Goal: Transaction & Acquisition: Purchase product/service

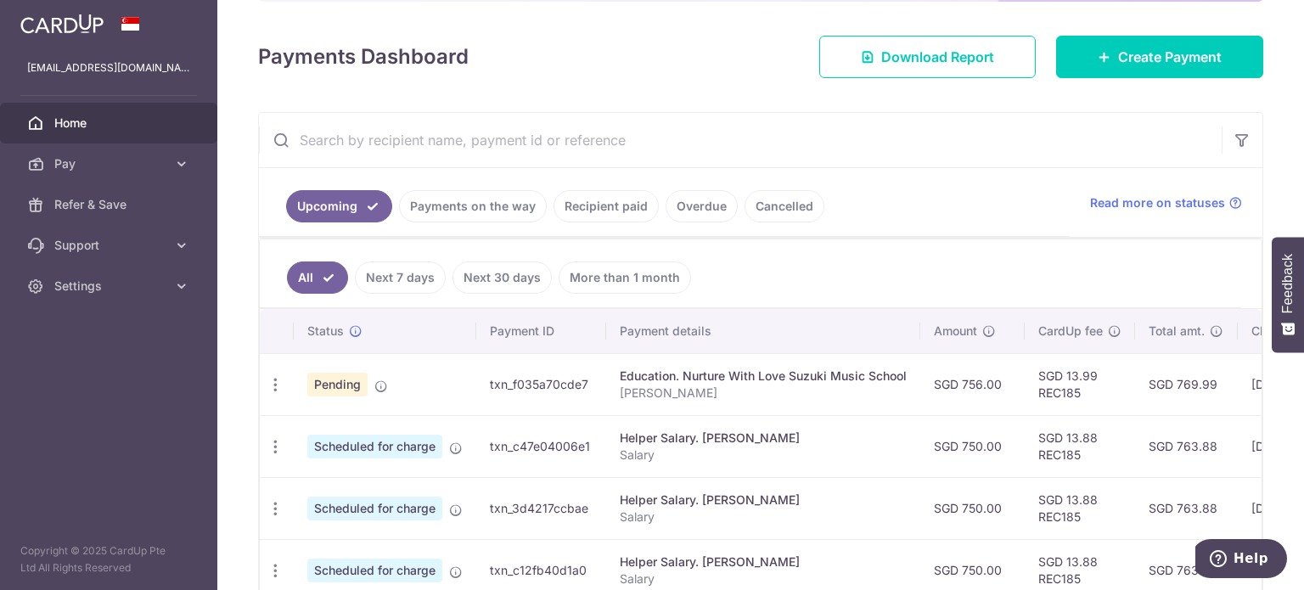
scroll to position [217, 0]
click at [276, 381] on icon "button" at bounding box center [276, 384] width 18 height 18
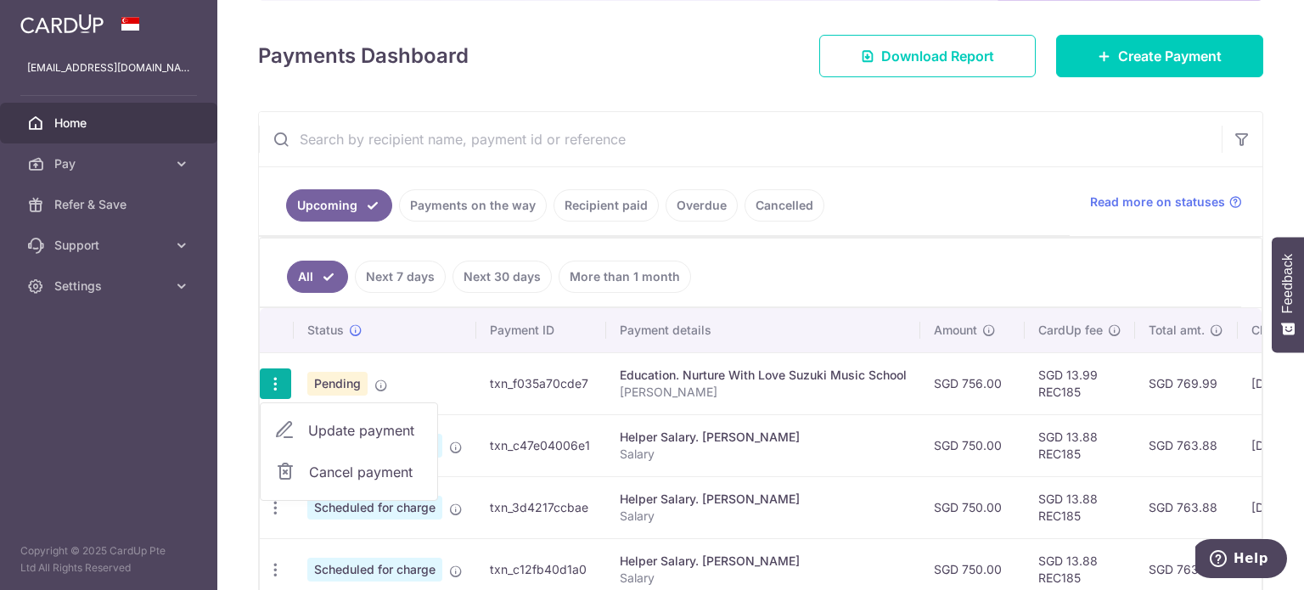
click at [321, 436] on span "Update payment" at bounding box center [365, 430] width 115 height 20
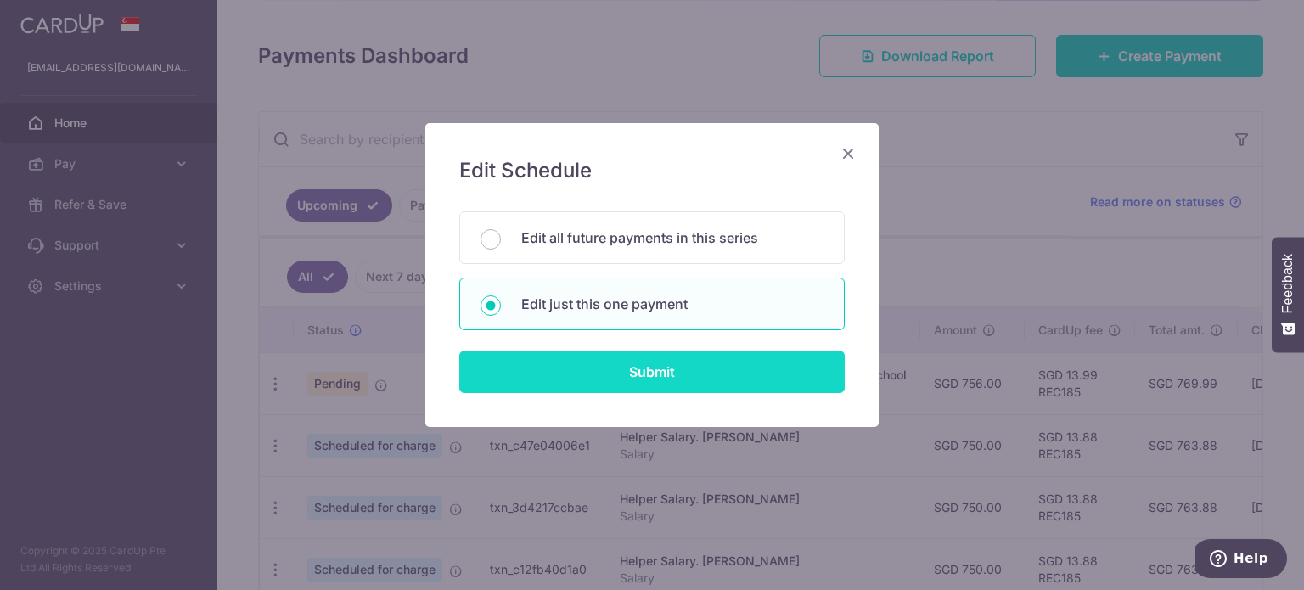
click at [684, 374] on input "Submit" at bounding box center [652, 372] width 386 height 42
radio input "true"
type input "756.00"
type input "30/09/2025"
type input "Oliver Sim"
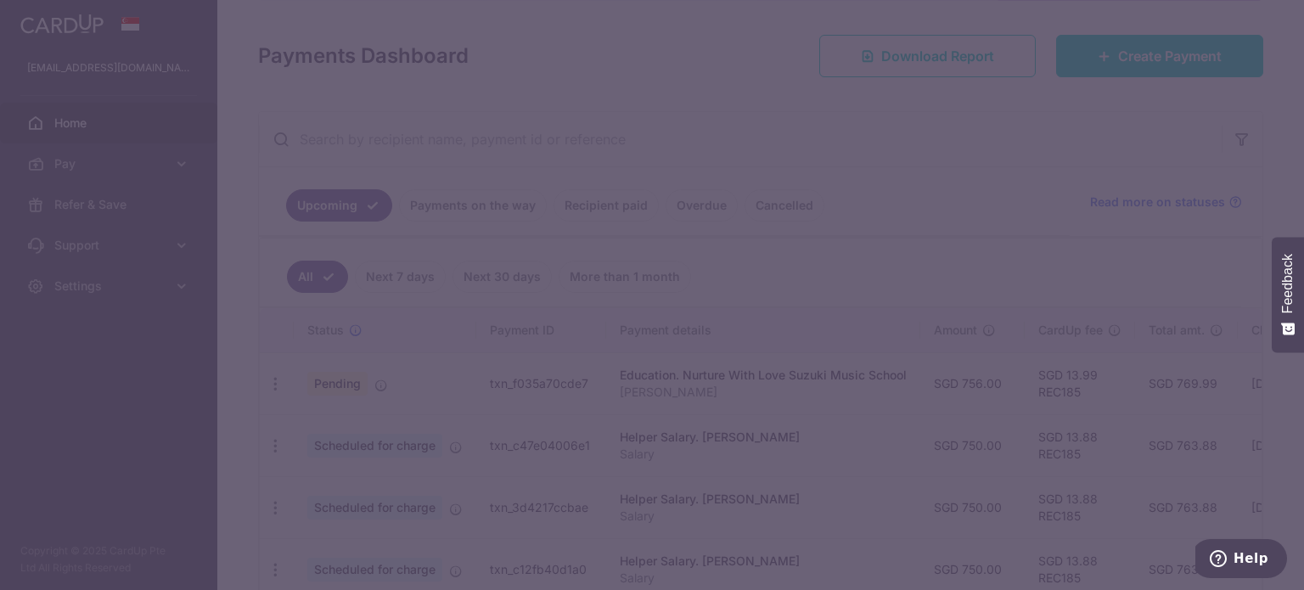
type input "REC185"
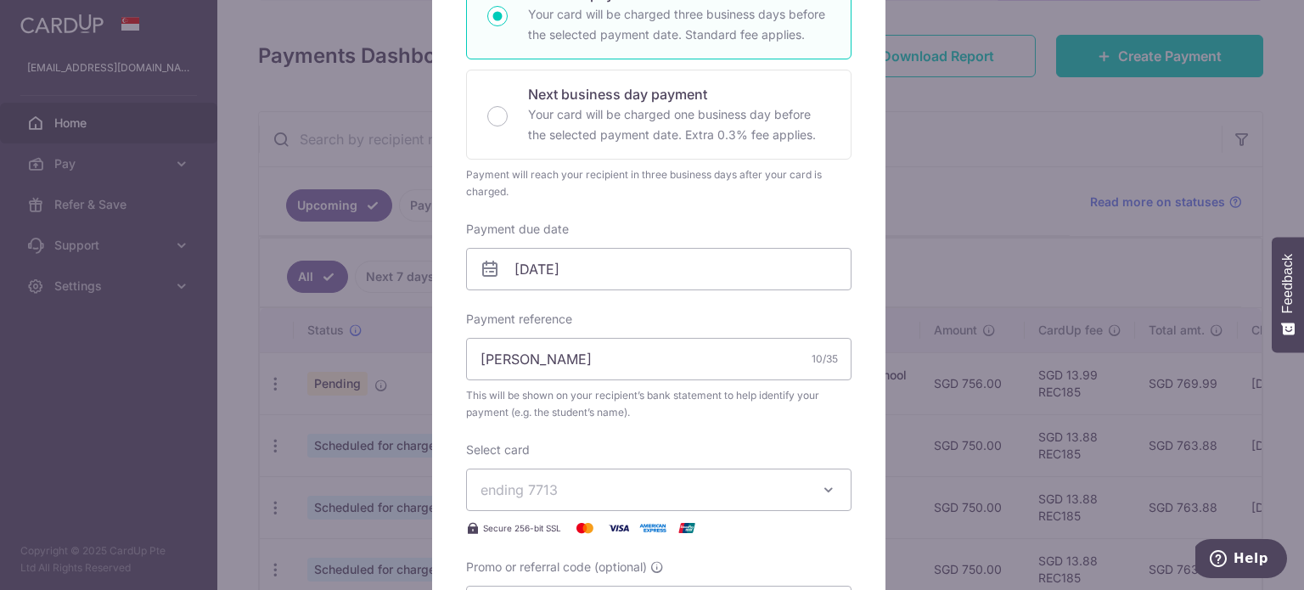
scroll to position [408, 0]
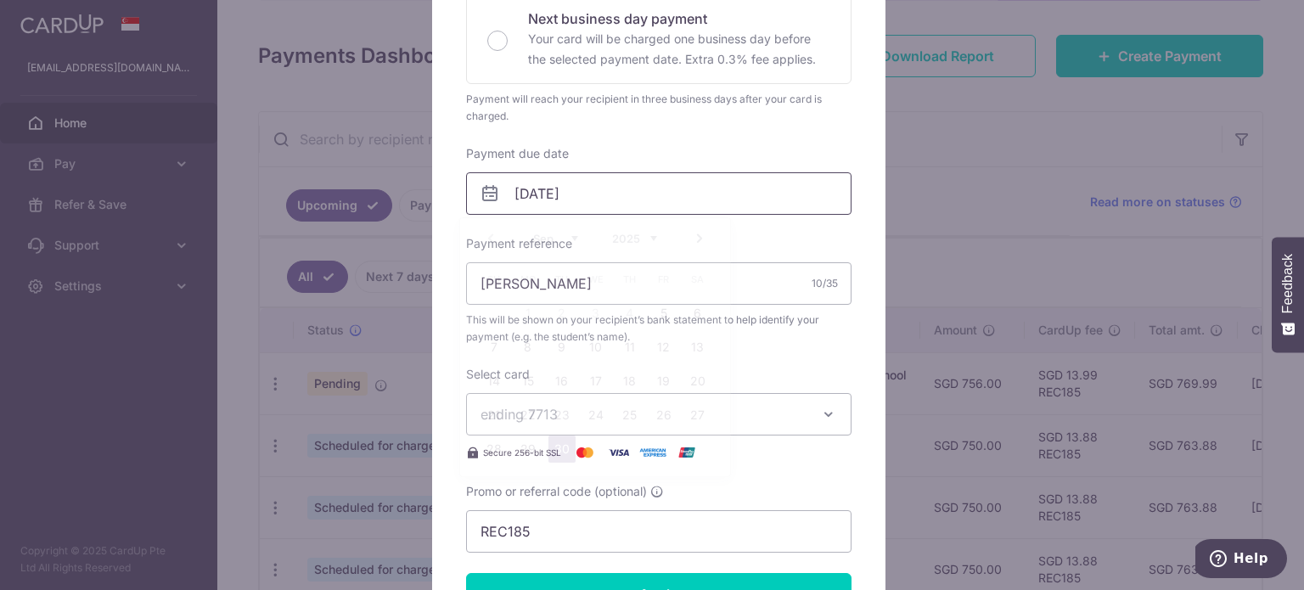
click at [655, 200] on input "30/09/2025" at bounding box center [659, 193] width 386 height 42
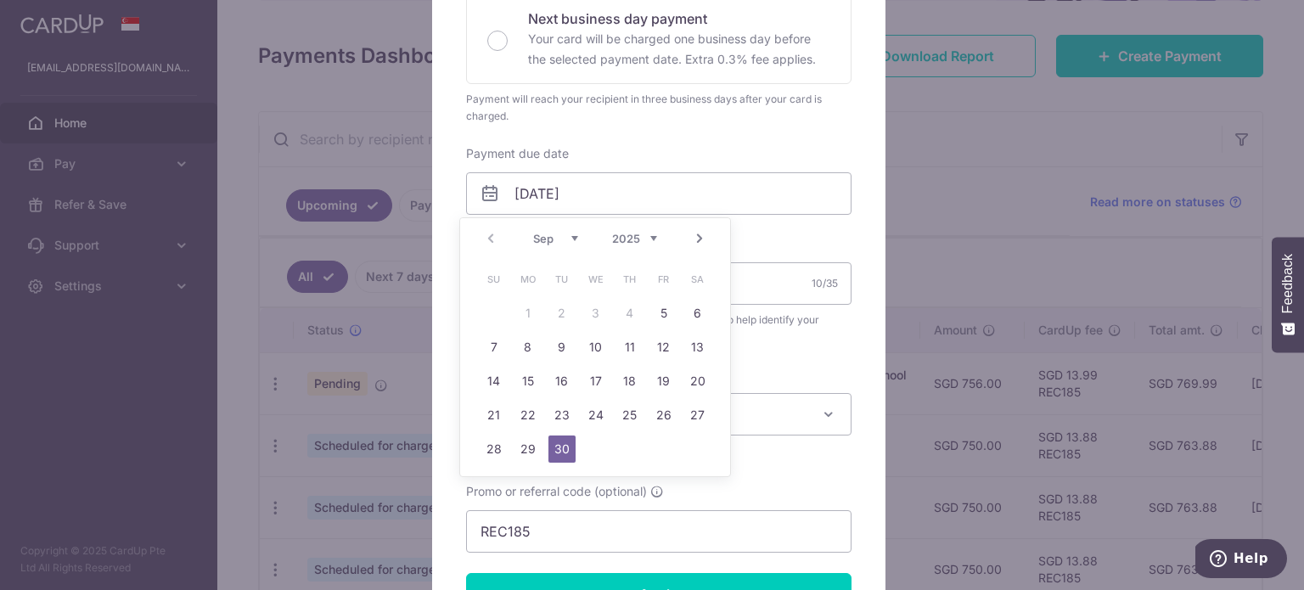
click at [695, 231] on link "Next" at bounding box center [700, 238] width 20 height 20
click at [693, 404] on link "25" at bounding box center [697, 415] width 27 height 27
type input "25/10/2025"
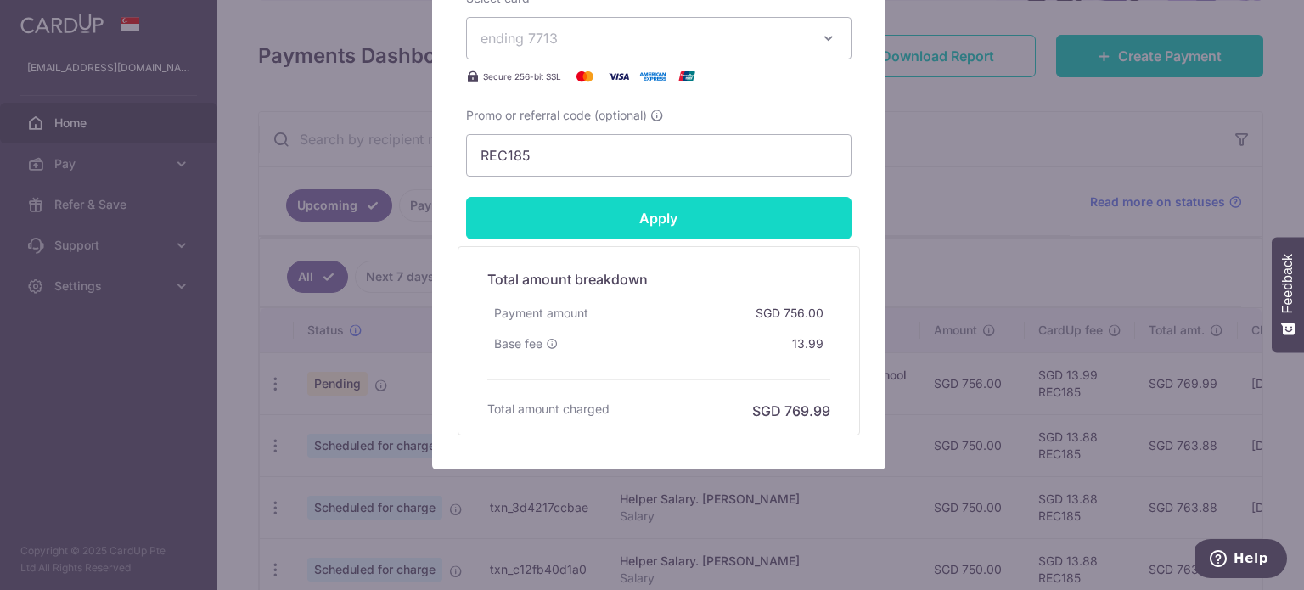
click at [737, 214] on input "Apply" at bounding box center [659, 218] width 386 height 42
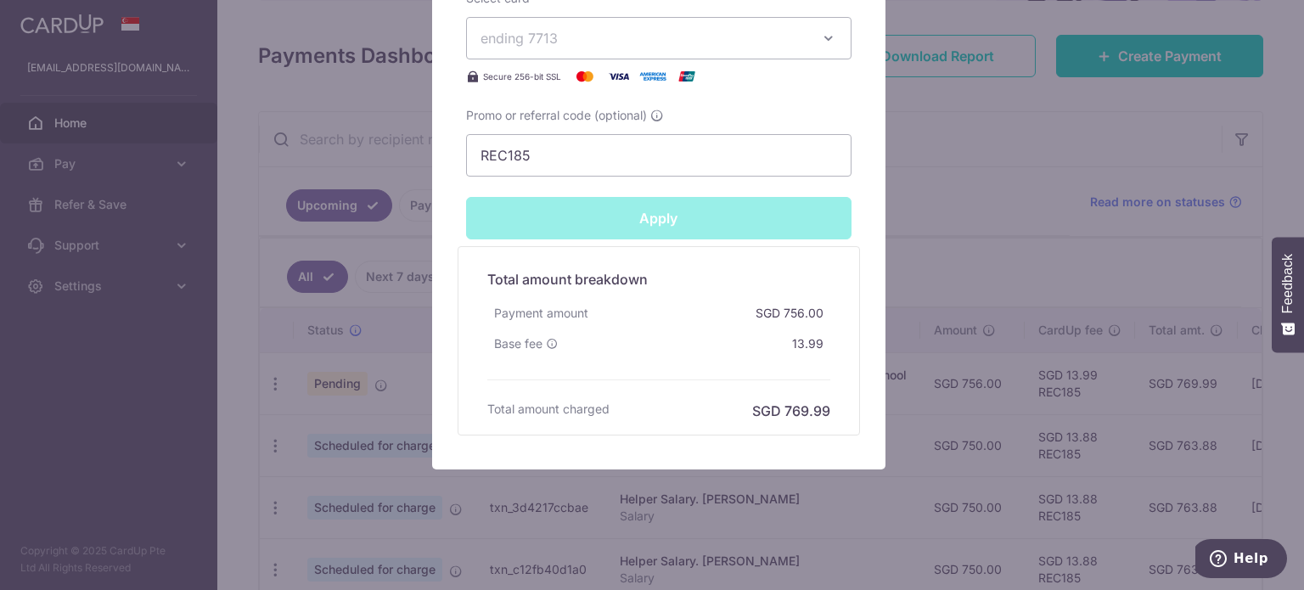
type input "Successfully Applied"
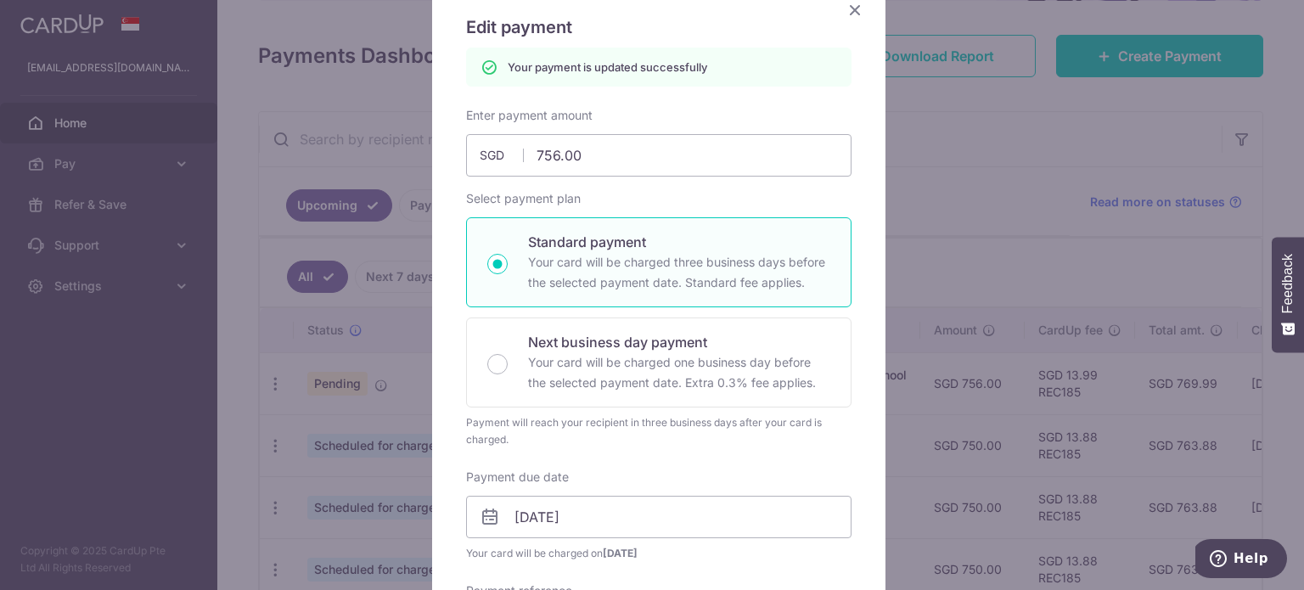
scroll to position [137, 0]
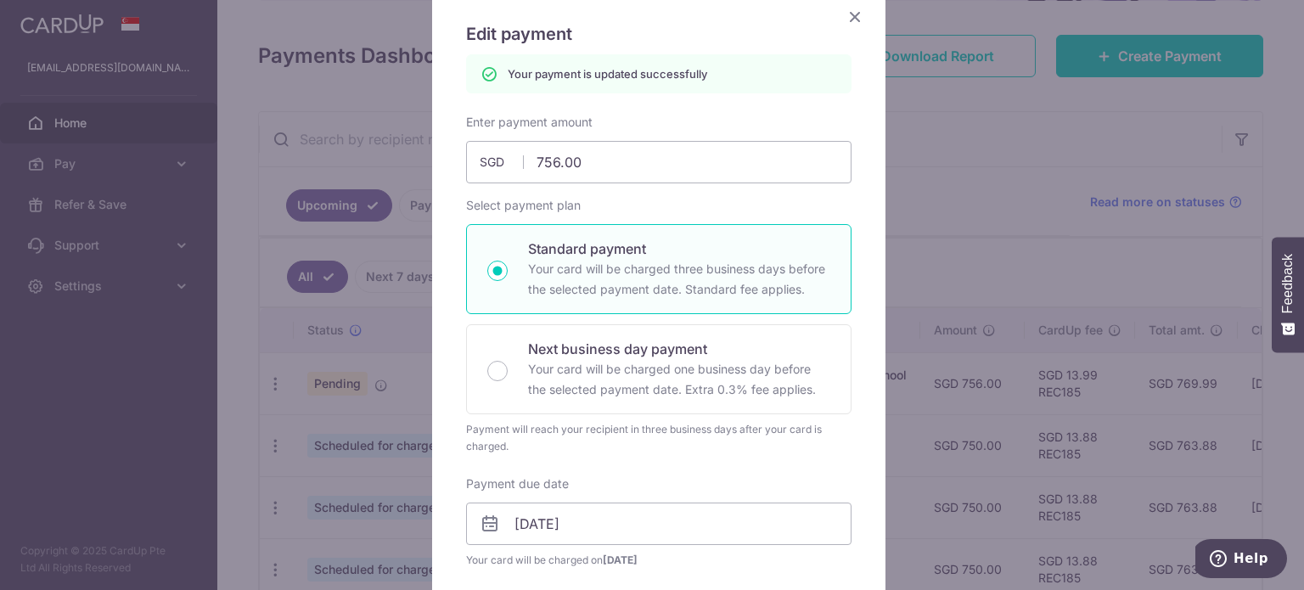
click at [853, 13] on icon "Close" at bounding box center [855, 16] width 20 height 21
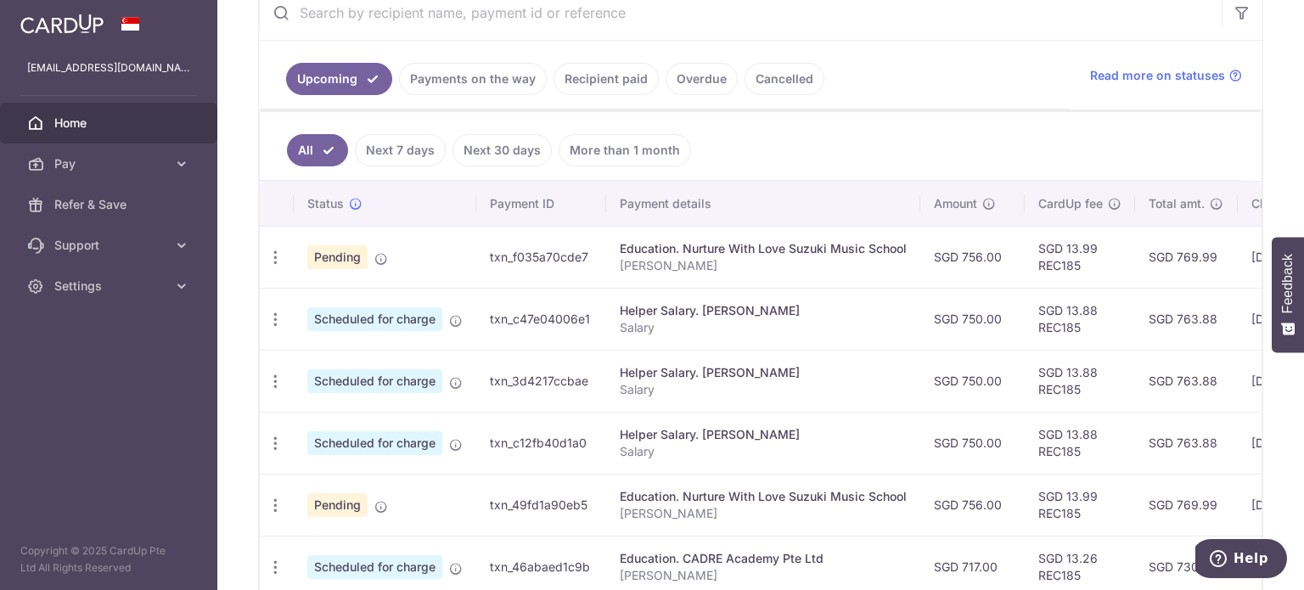
scroll to position [357, 0]
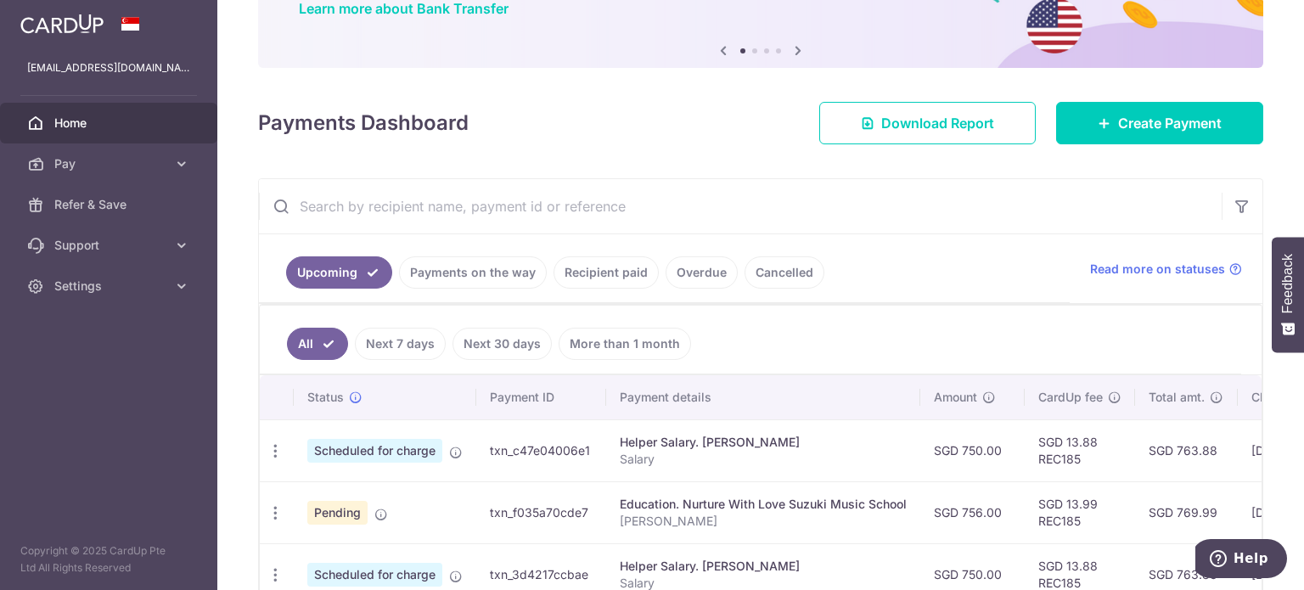
scroll to position [31, 0]
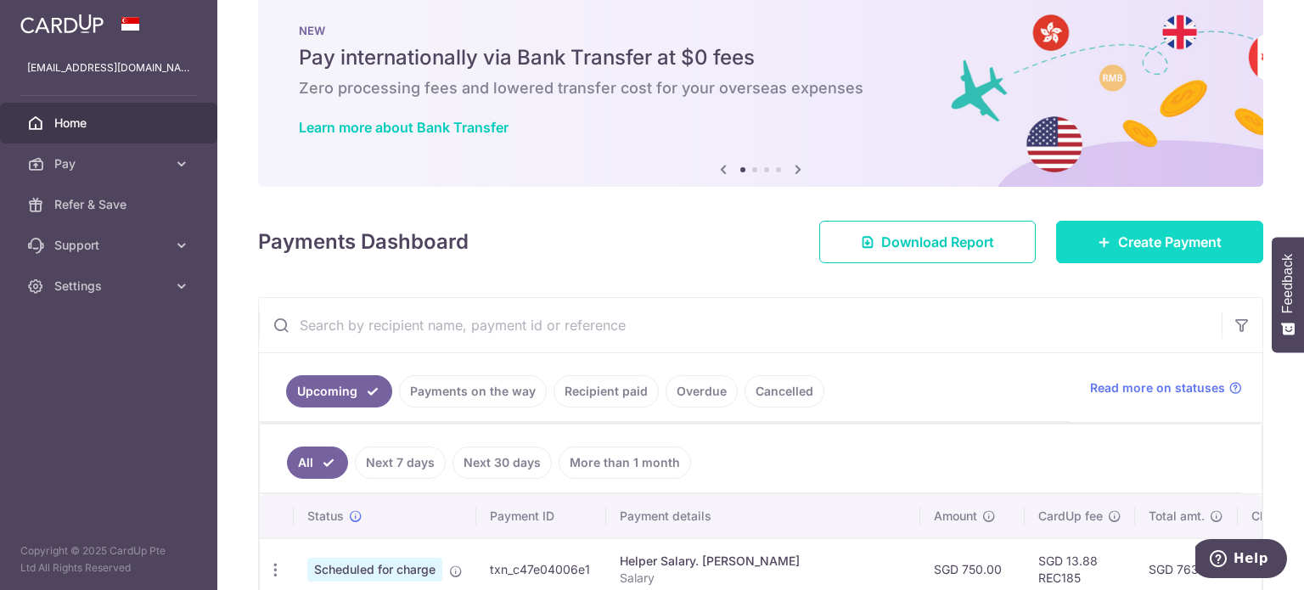
click at [1101, 261] on link "Create Payment" at bounding box center [1159, 242] width 207 height 42
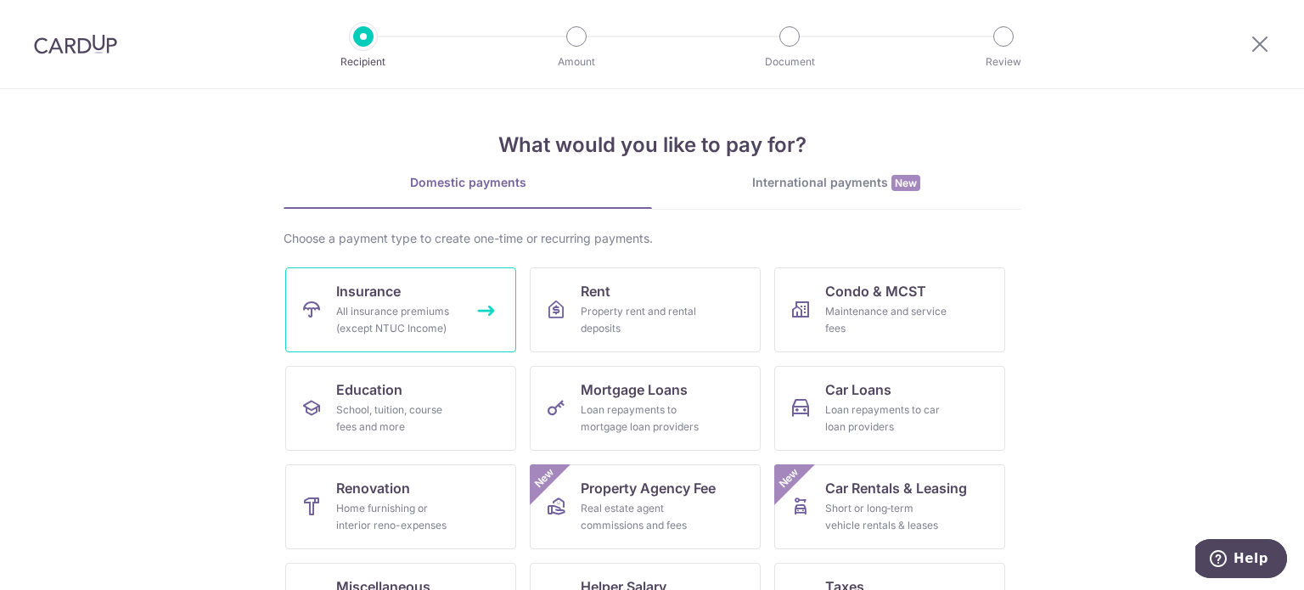
click at [399, 313] on div "All insurance premiums (except NTUC Income)" at bounding box center [397, 320] width 122 height 34
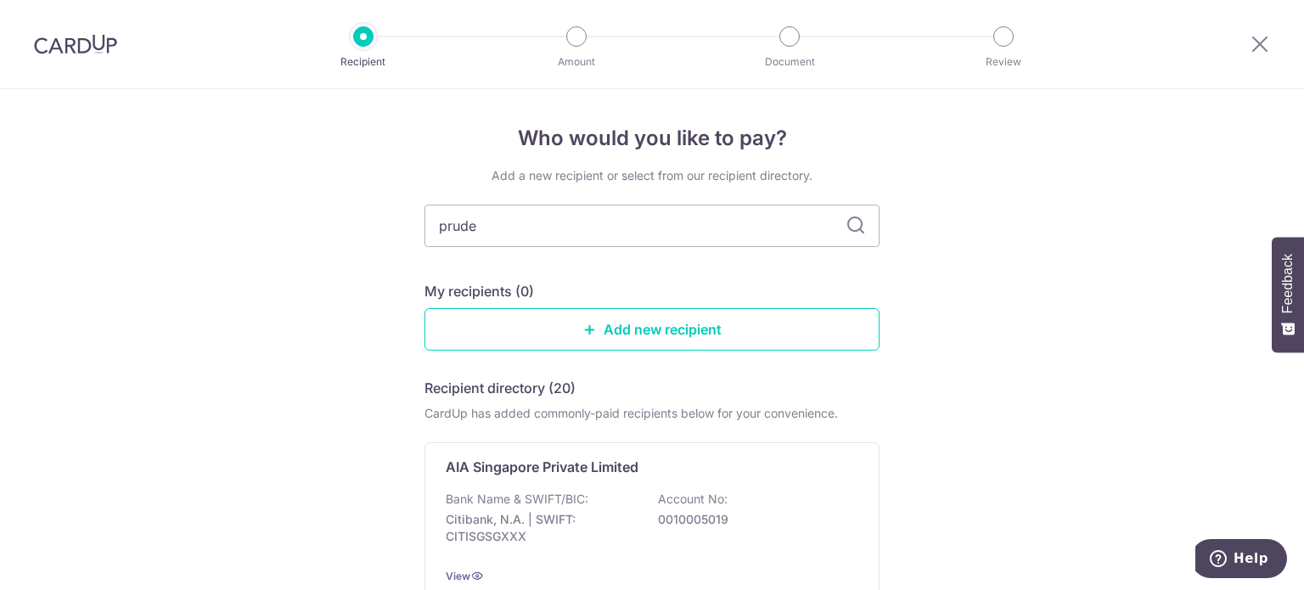
type input "pruden"
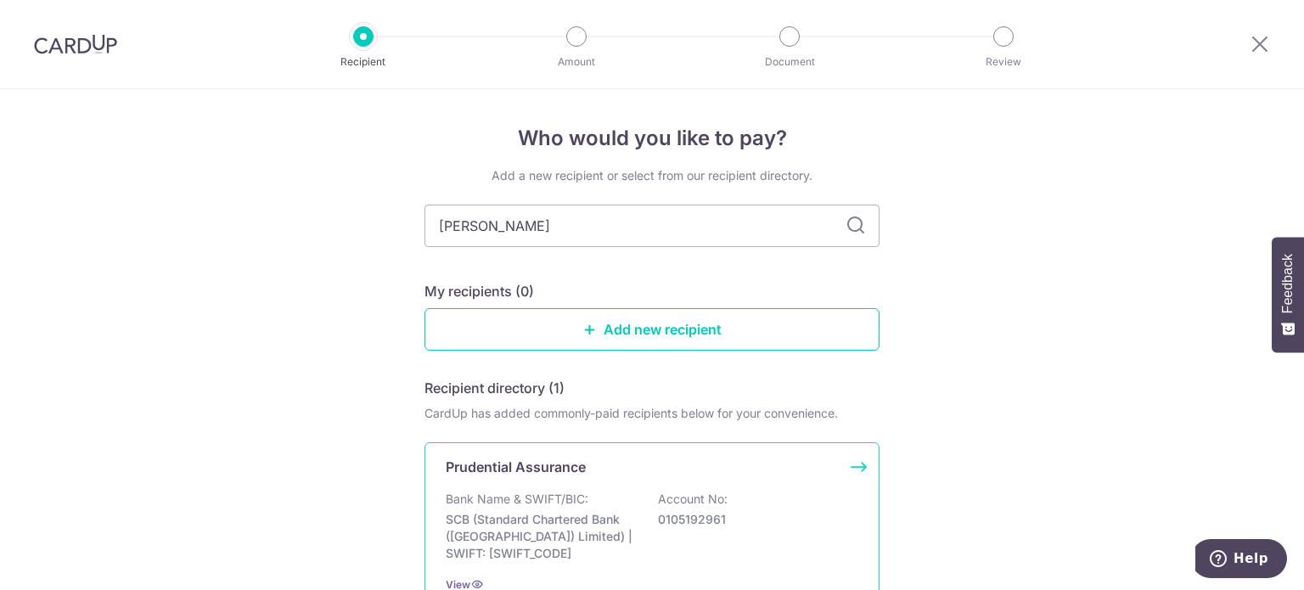
click at [479, 466] on p "Prudential Assurance" at bounding box center [516, 467] width 140 height 20
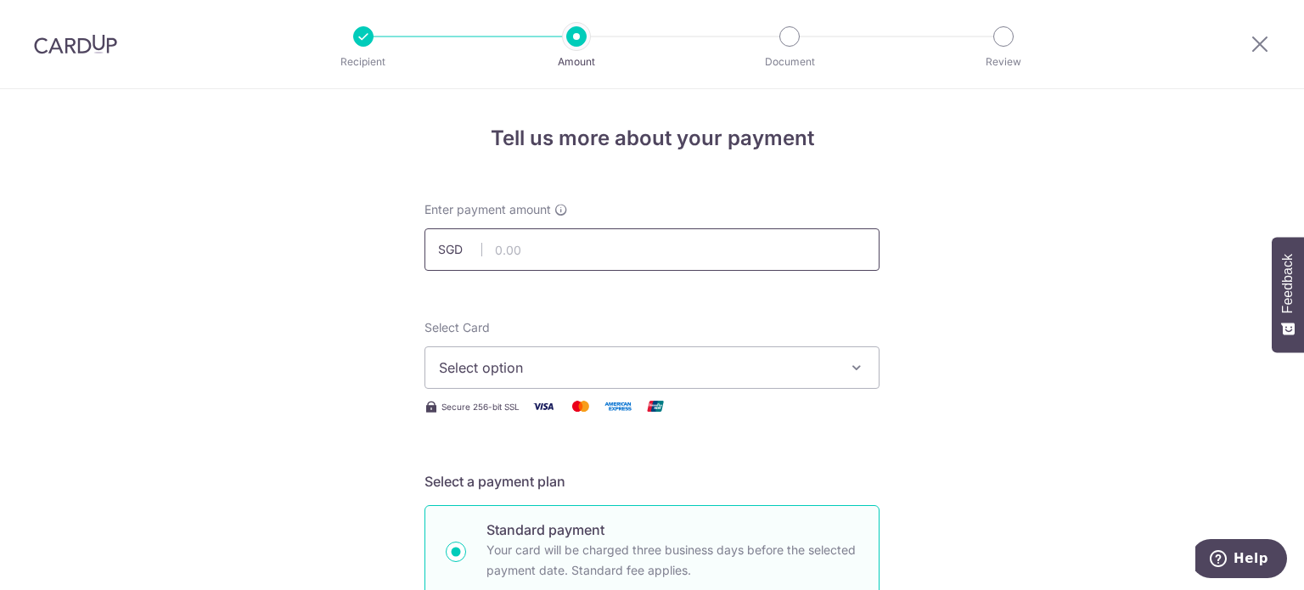
click at [645, 245] on input "text" at bounding box center [652, 249] width 455 height 42
type input "6,065.00"
click at [686, 367] on span "Select option" at bounding box center [637, 367] width 396 height 20
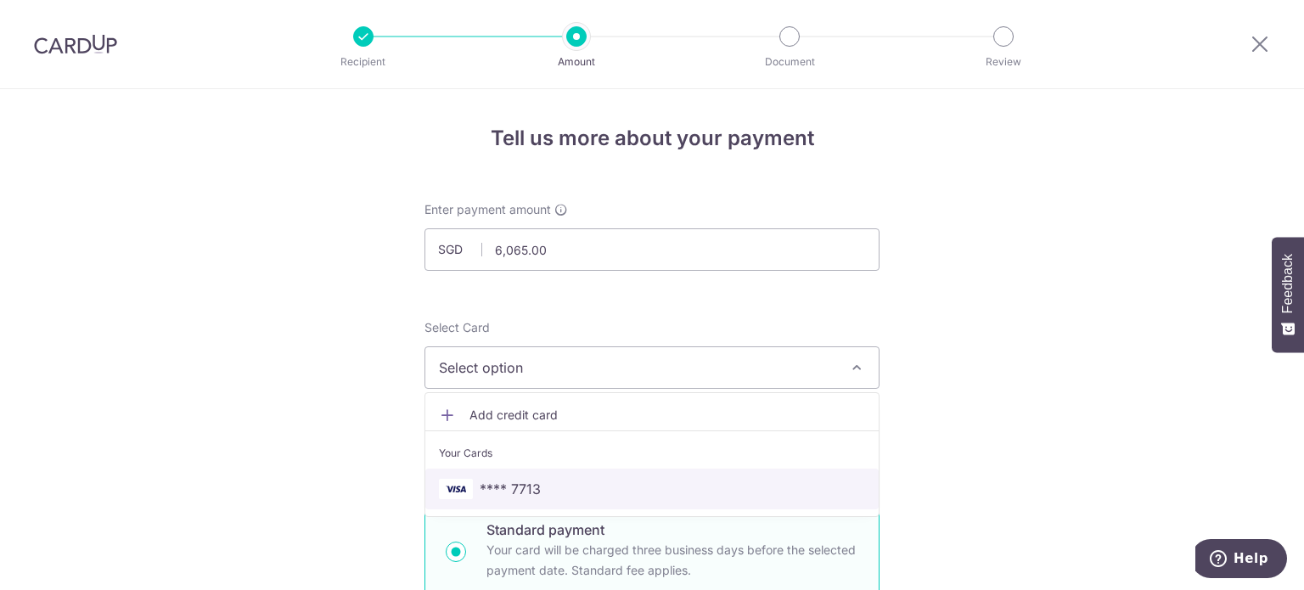
click at [681, 485] on span "**** 7713" at bounding box center [652, 489] width 426 height 20
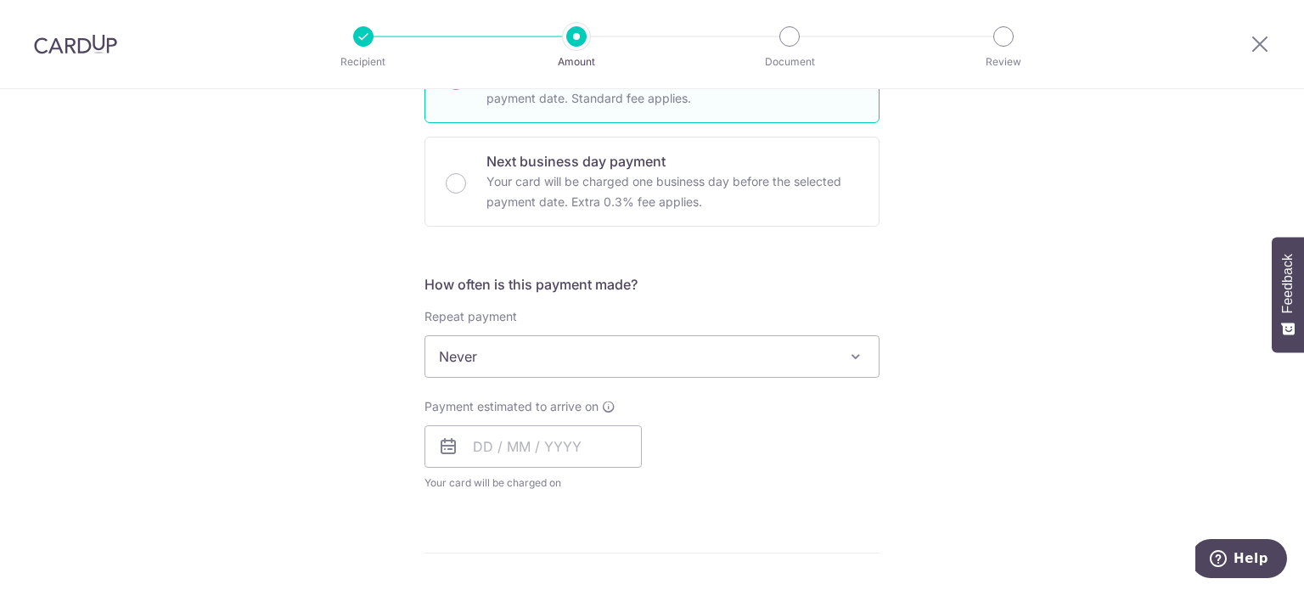
scroll to position [498, 0]
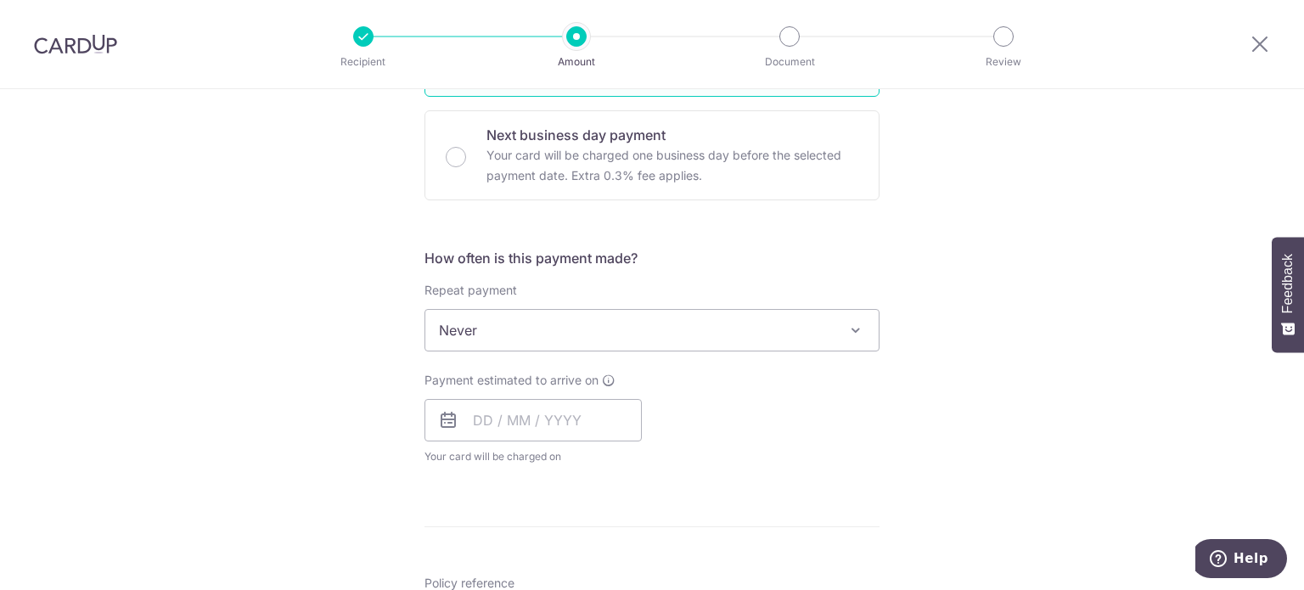
click at [668, 349] on span "Never" at bounding box center [651, 330] width 453 height 41
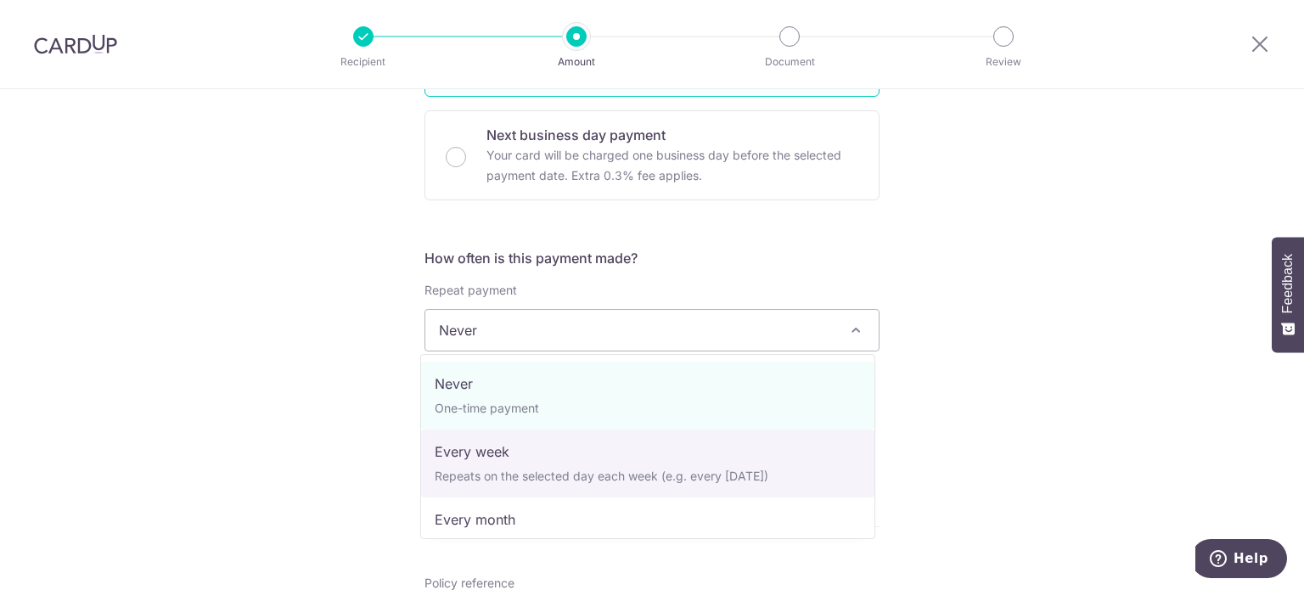
scroll to position [238, 0]
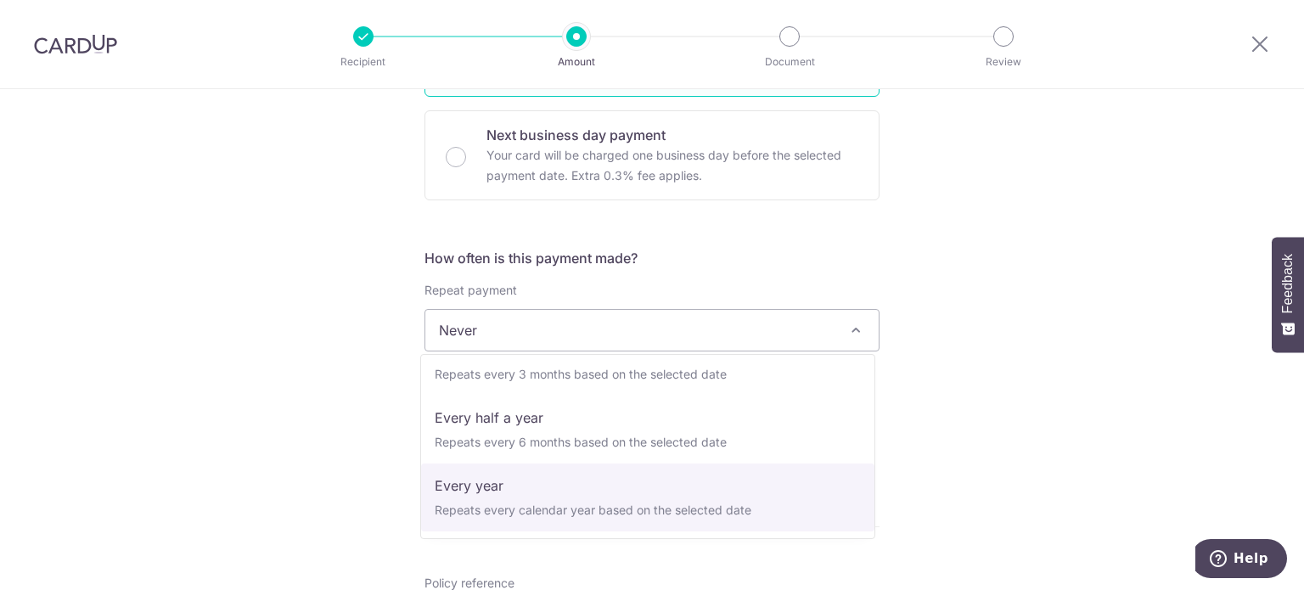
select select "6"
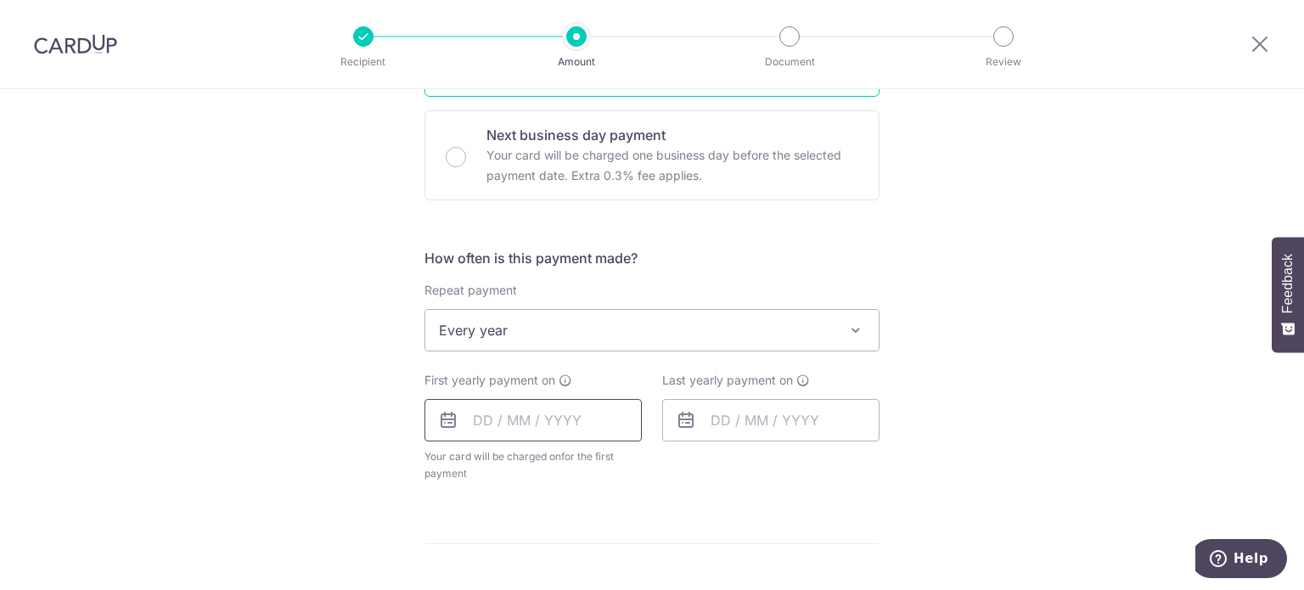
click at [584, 418] on input "text" at bounding box center [533, 420] width 217 height 42
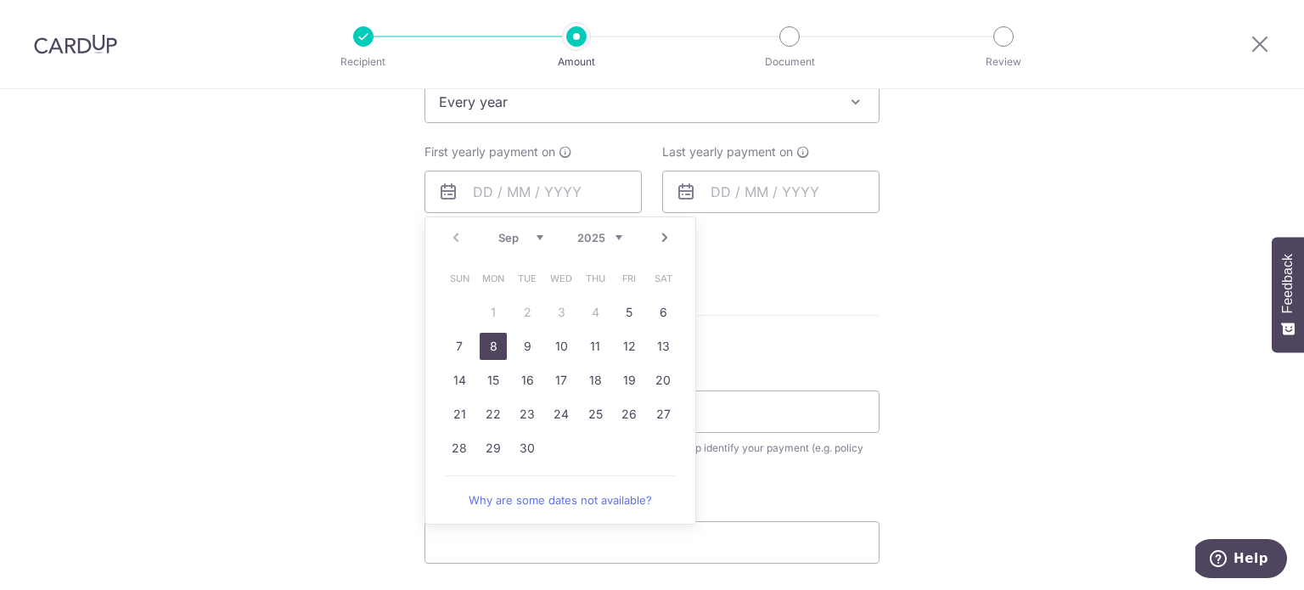
click at [485, 342] on link "8" at bounding box center [493, 346] width 27 height 27
type input "[DATE]"
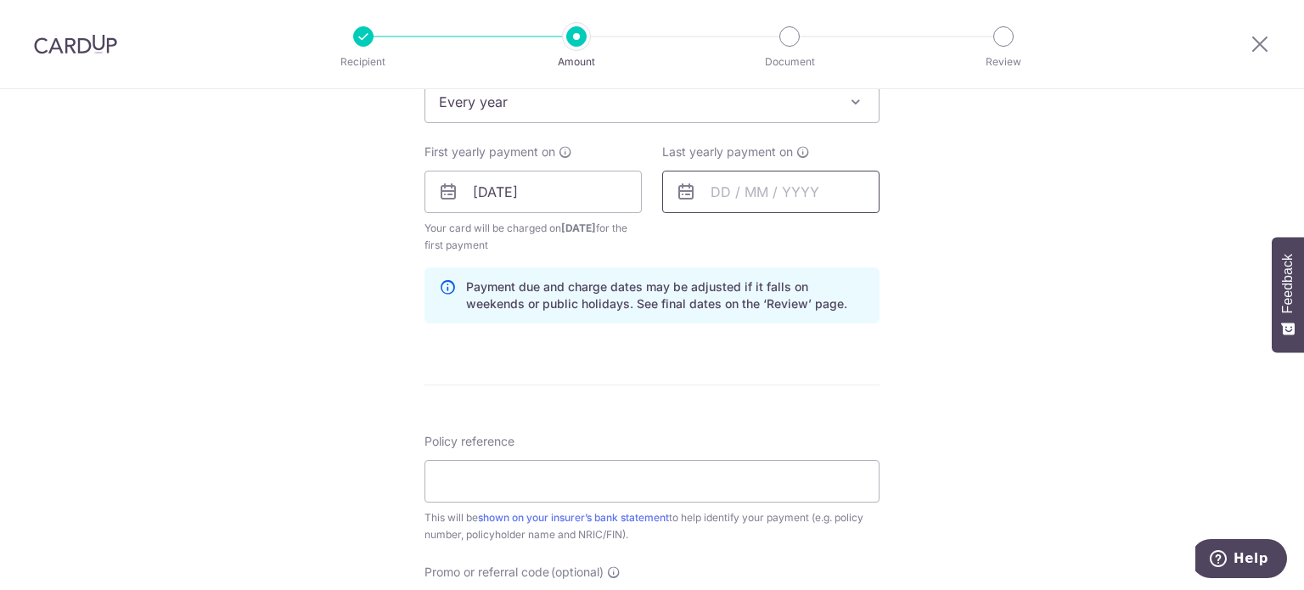
click at [804, 188] on input "text" at bounding box center [770, 192] width 217 height 42
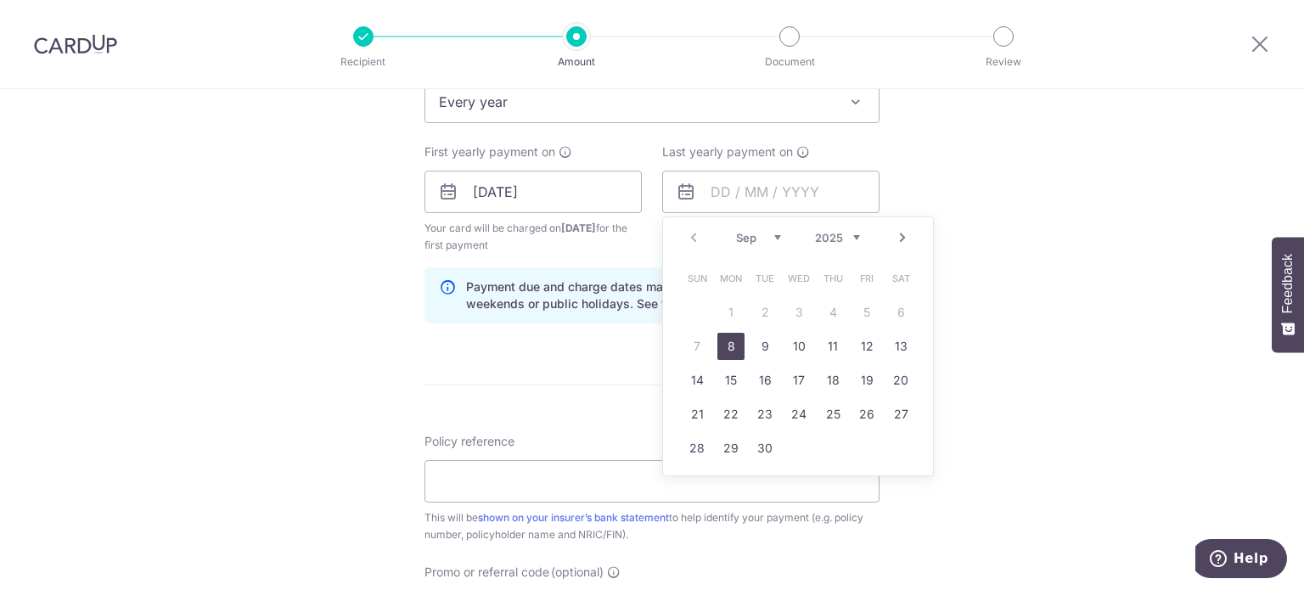
click at [840, 234] on select "2025 2026 2027 2028 2029 2030 2031 2032 2033 2034 2035" at bounding box center [837, 238] width 45 height 14
click at [718, 338] on link "7" at bounding box center [731, 346] width 27 height 27
type input "07/09/2026"
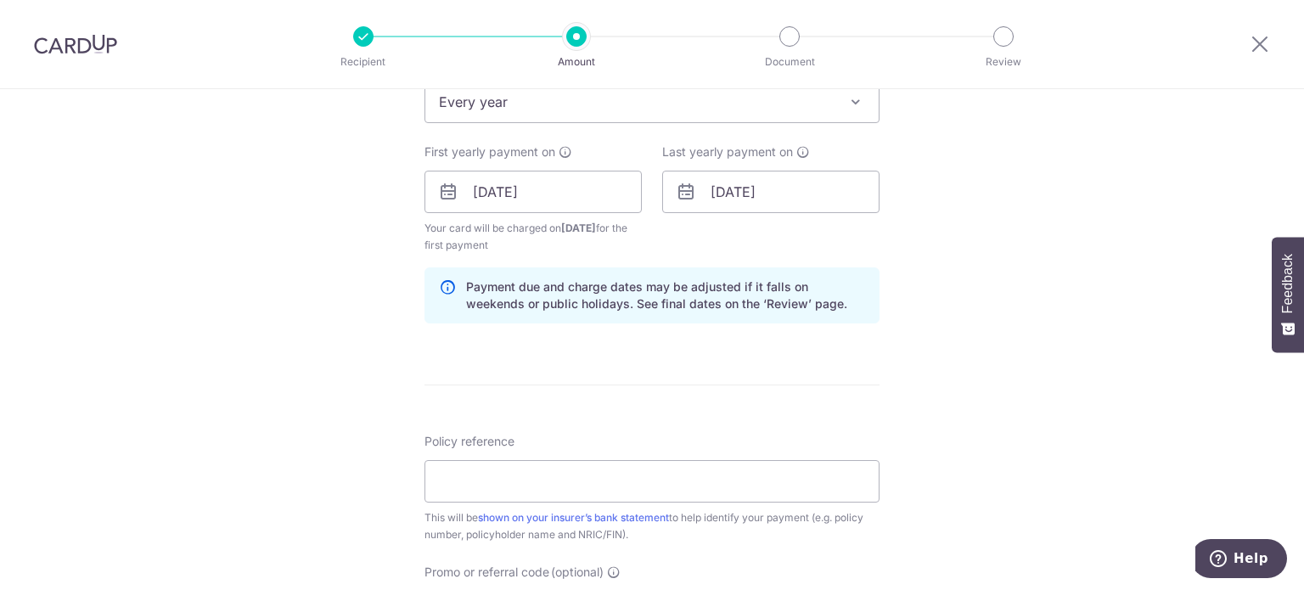
click at [711, 379] on form "Enter payment amount SGD 6,065.00 6065.00 Select Card **** 7713 Add credit card…" at bounding box center [652, 189] width 455 height 1431
click at [709, 482] on input "Policy reference" at bounding box center [652, 481] width 455 height 42
paste input "72168732"
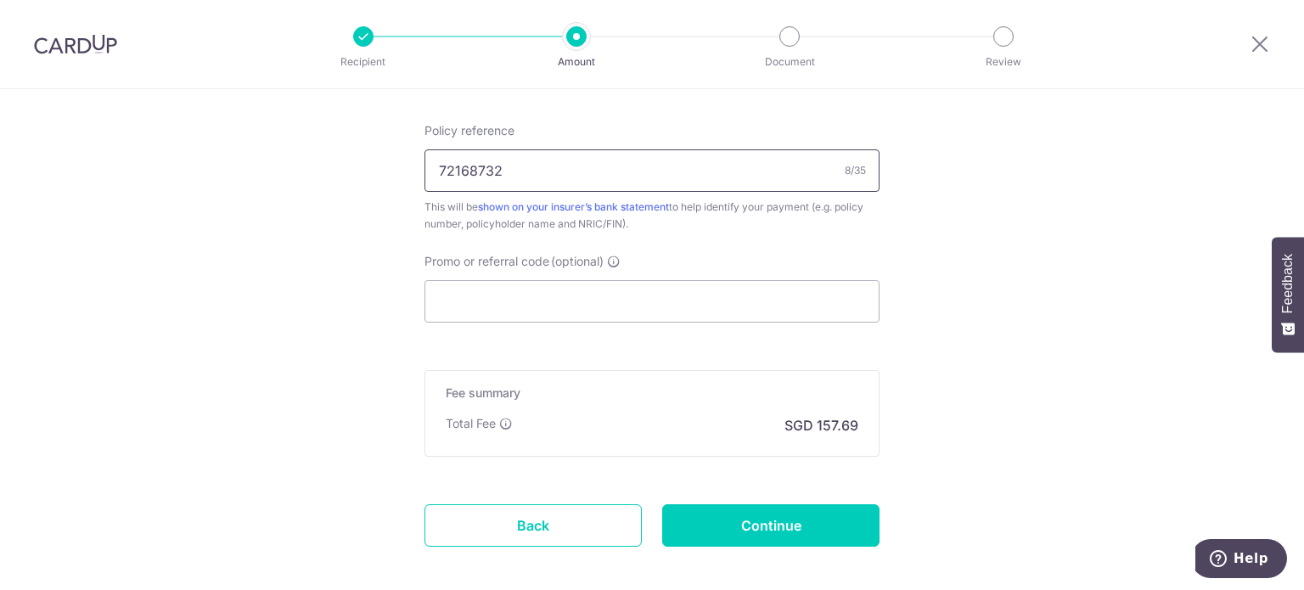
scroll to position [1044, 0]
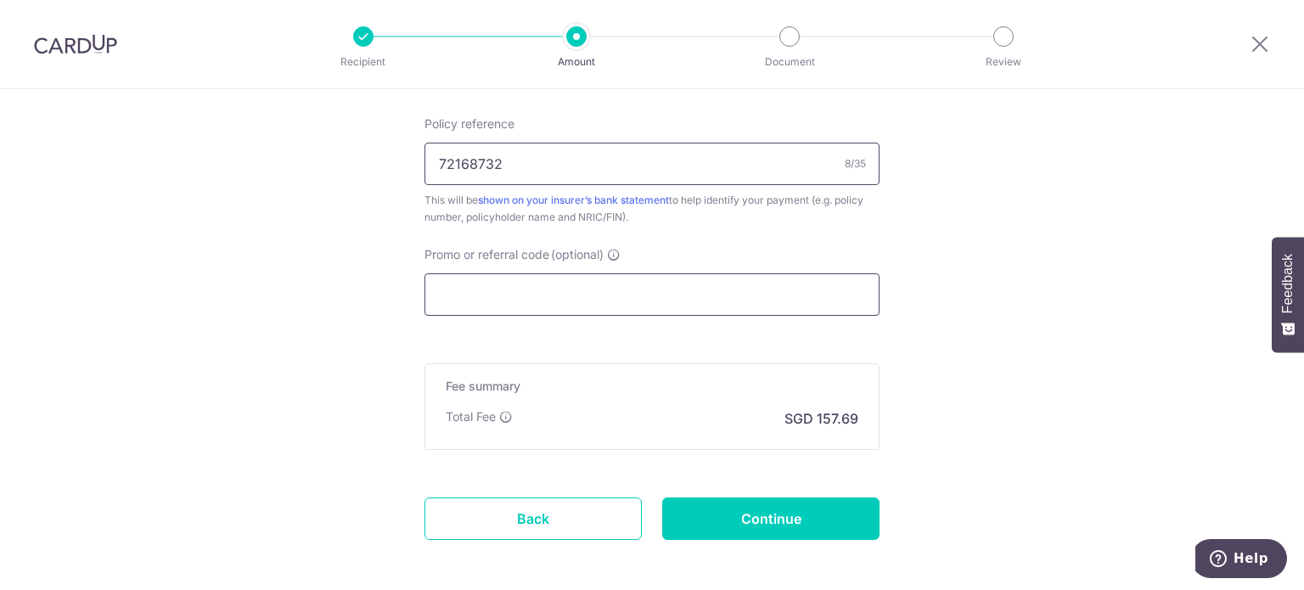
type input "72168732"
click at [626, 298] on input "Promo or referral code (optional)" at bounding box center [652, 294] width 455 height 42
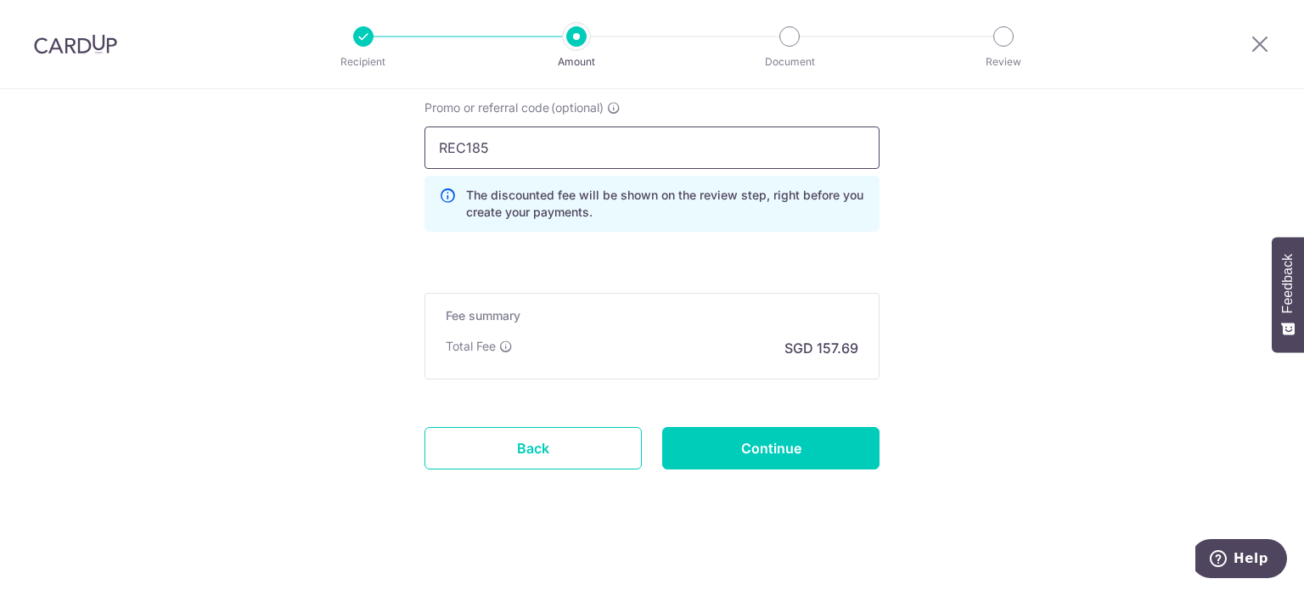
scroll to position [1196, 0]
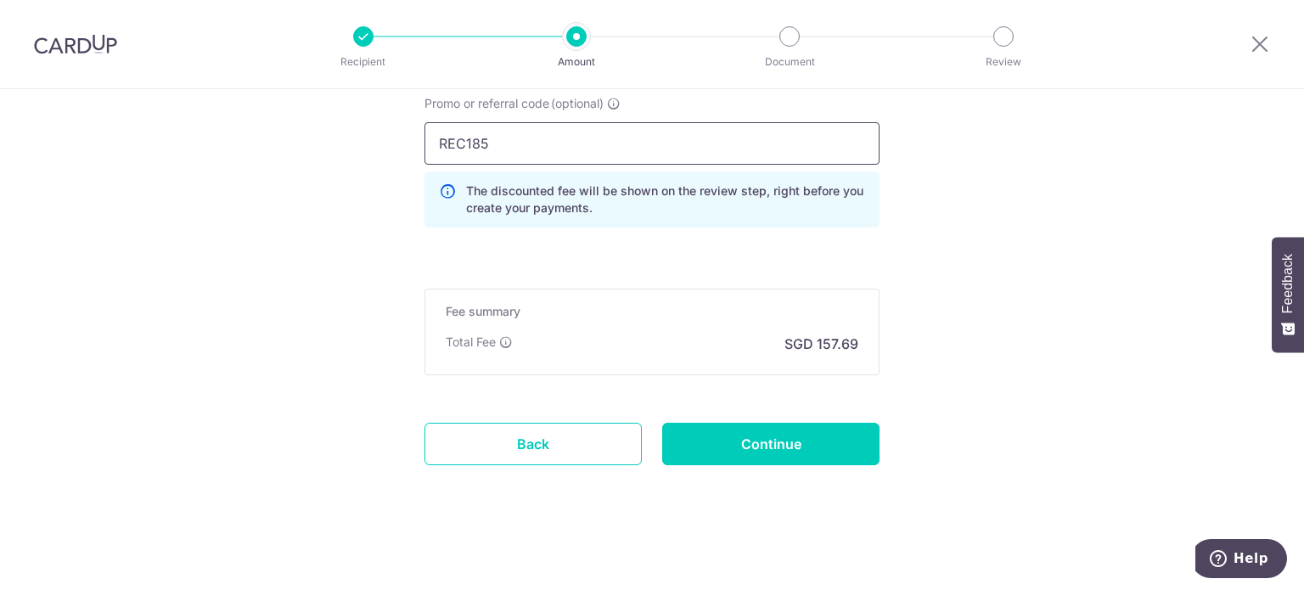
type input "REC185"
click at [613, 289] on div "Fee summary Base fee Extend fee Next-day fee Total Fee SGD 157.69" at bounding box center [652, 332] width 455 height 87
click at [707, 458] on input "Continue" at bounding box center [770, 444] width 217 height 42
type input "Create Schedule"
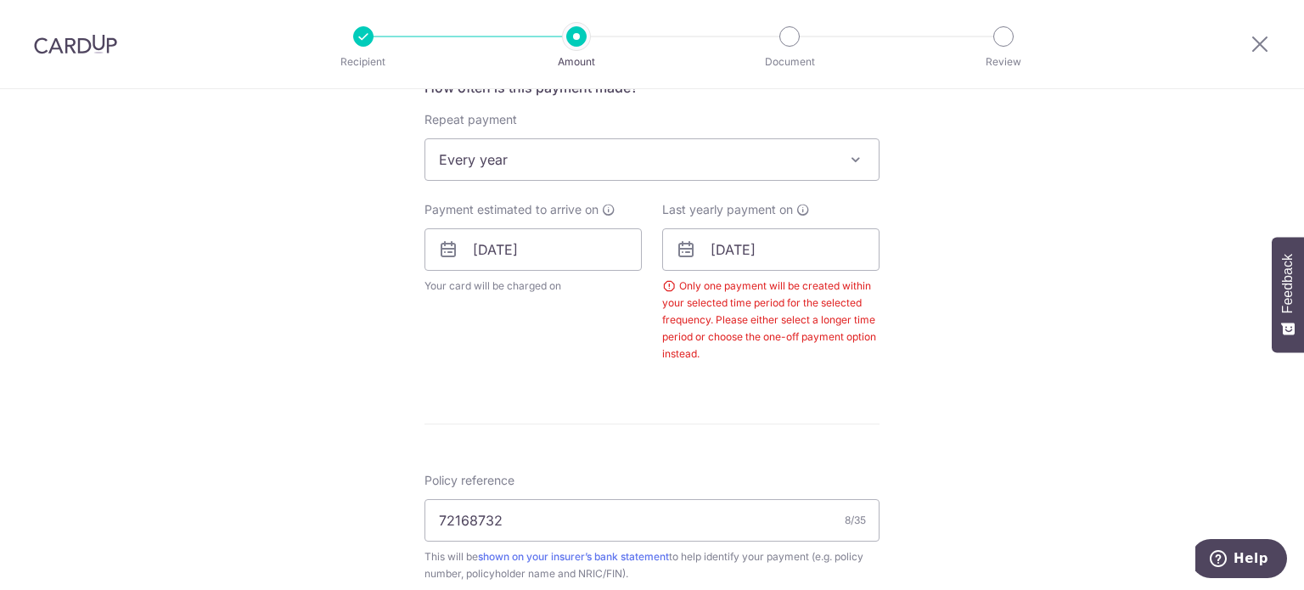
scroll to position [667, 0]
click at [738, 253] on input "[DATE]" at bounding box center [770, 252] width 217 height 42
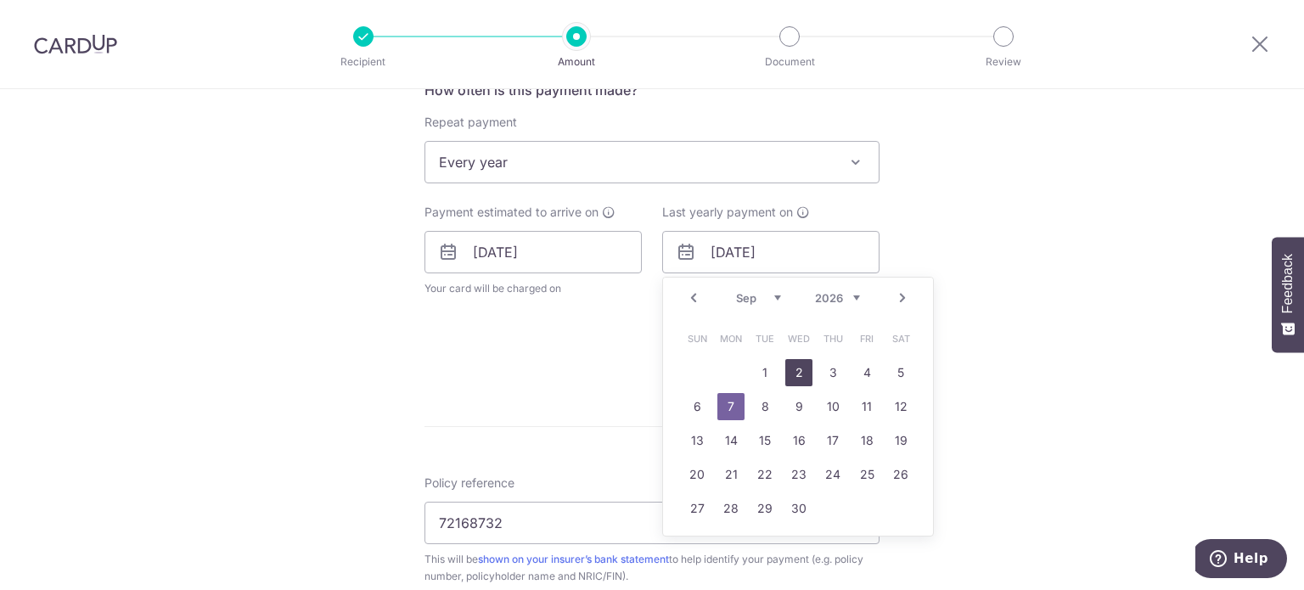
click at [791, 369] on link "2" at bounding box center [798, 372] width 27 height 27
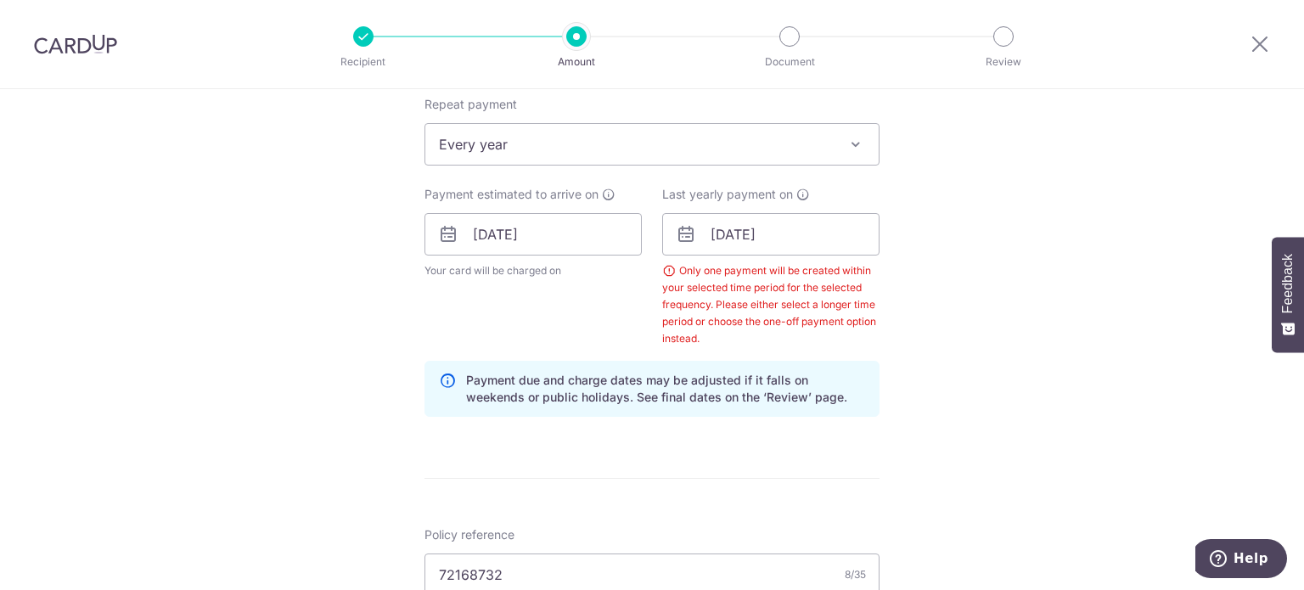
scroll to position [679, 0]
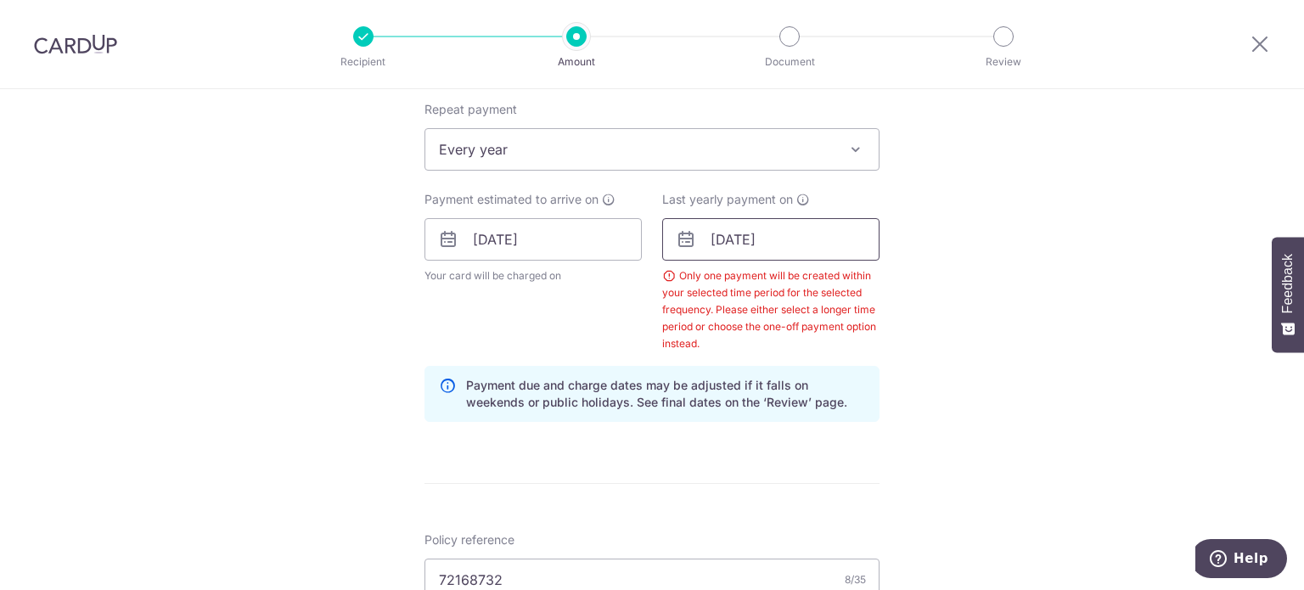
click at [748, 222] on input "[DATE]" at bounding box center [770, 239] width 217 height 42
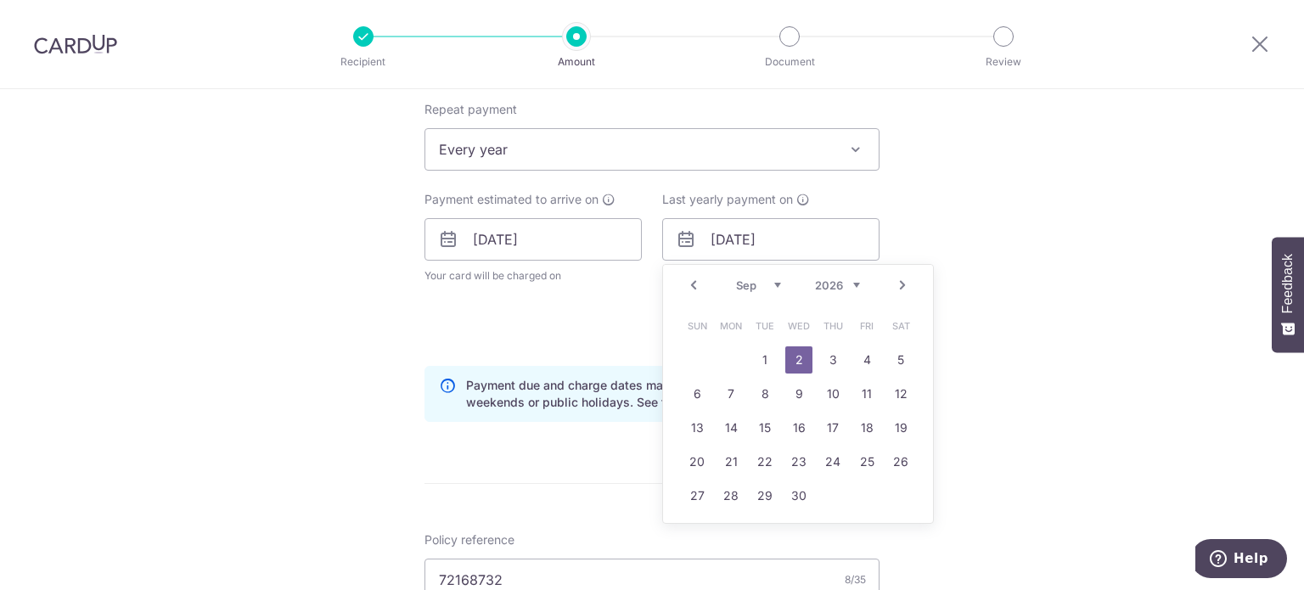
click at [684, 281] on link "Prev" at bounding box center [694, 285] width 20 height 20
click at [723, 526] on link "31" at bounding box center [731, 529] width 27 height 27
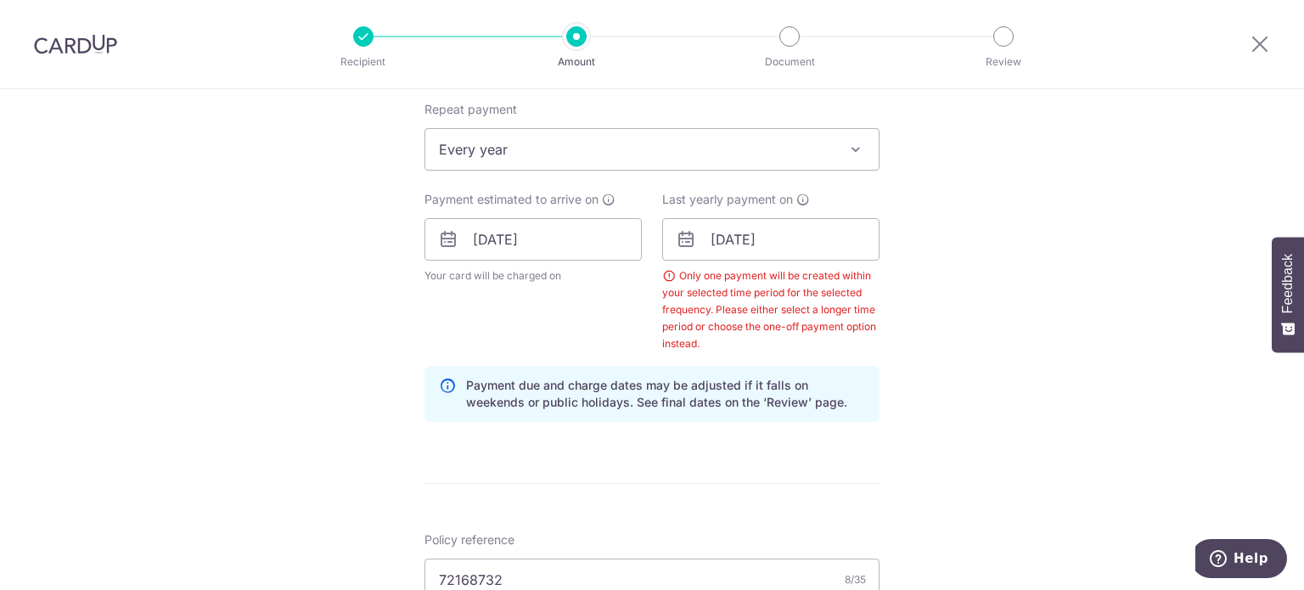
click at [812, 464] on form "Enter payment amount SGD 6,065.00 6065.00 Select Card **** 7713 Add credit card…" at bounding box center [652, 301] width 455 height 1558
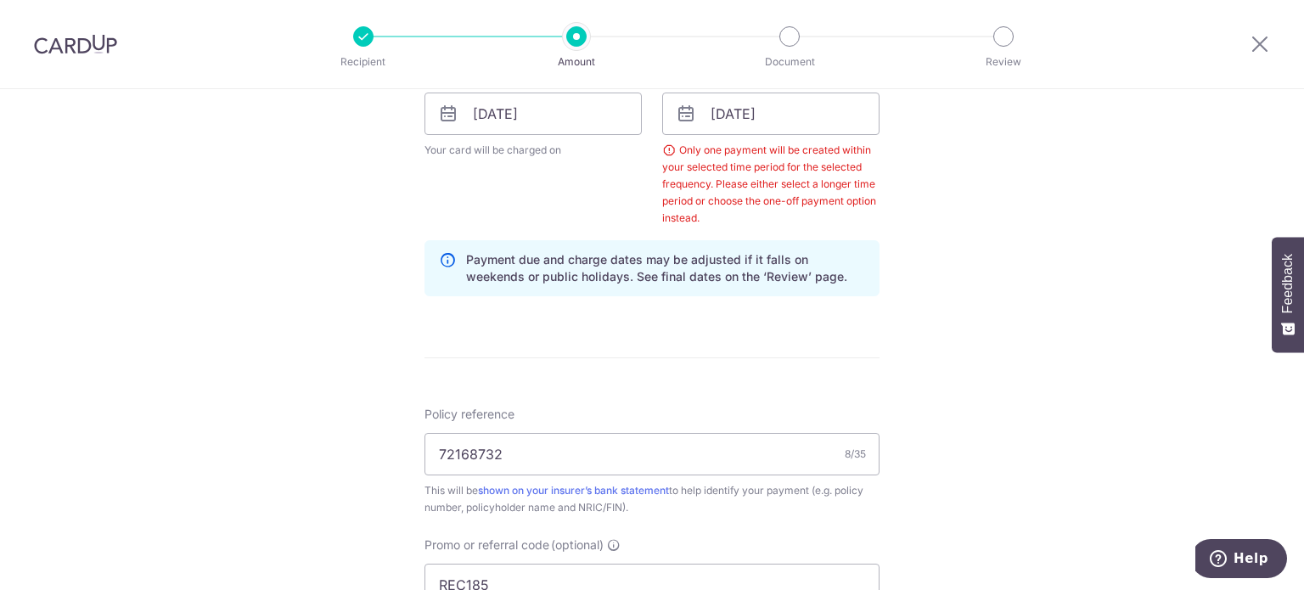
scroll to position [739, 0]
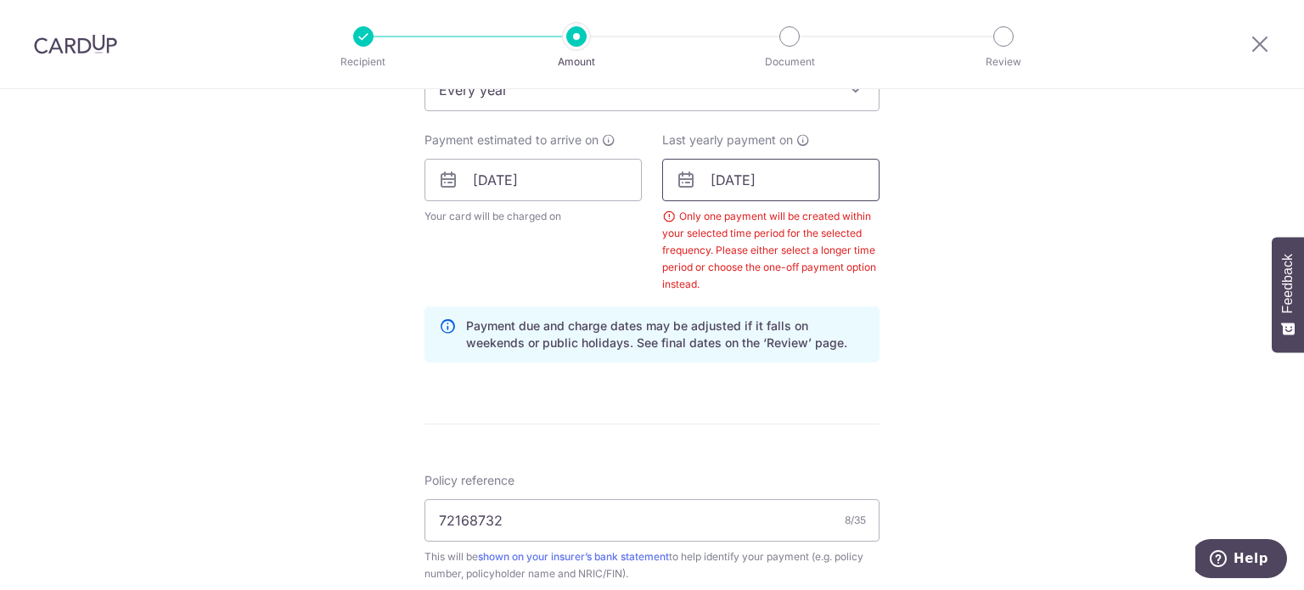
click at [802, 184] on input "31/08/2026" at bounding box center [770, 180] width 217 height 42
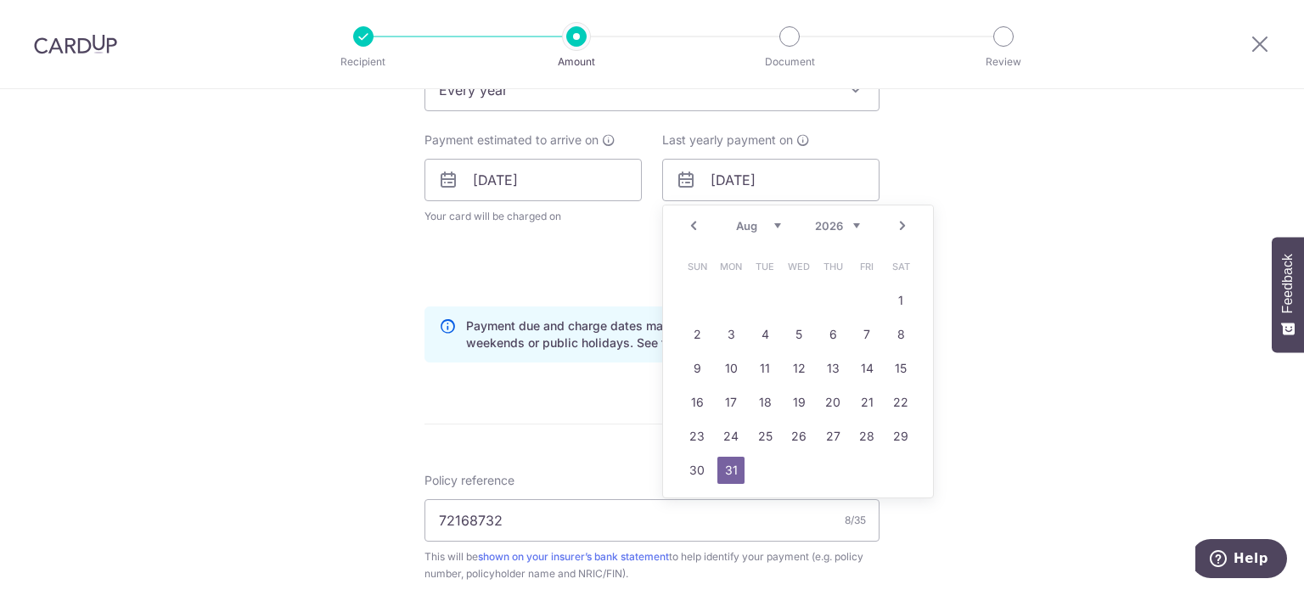
click at [898, 222] on link "Next" at bounding box center [902, 226] width 20 height 20
click at [793, 297] on link "2" at bounding box center [798, 300] width 27 height 27
type input "[DATE]"
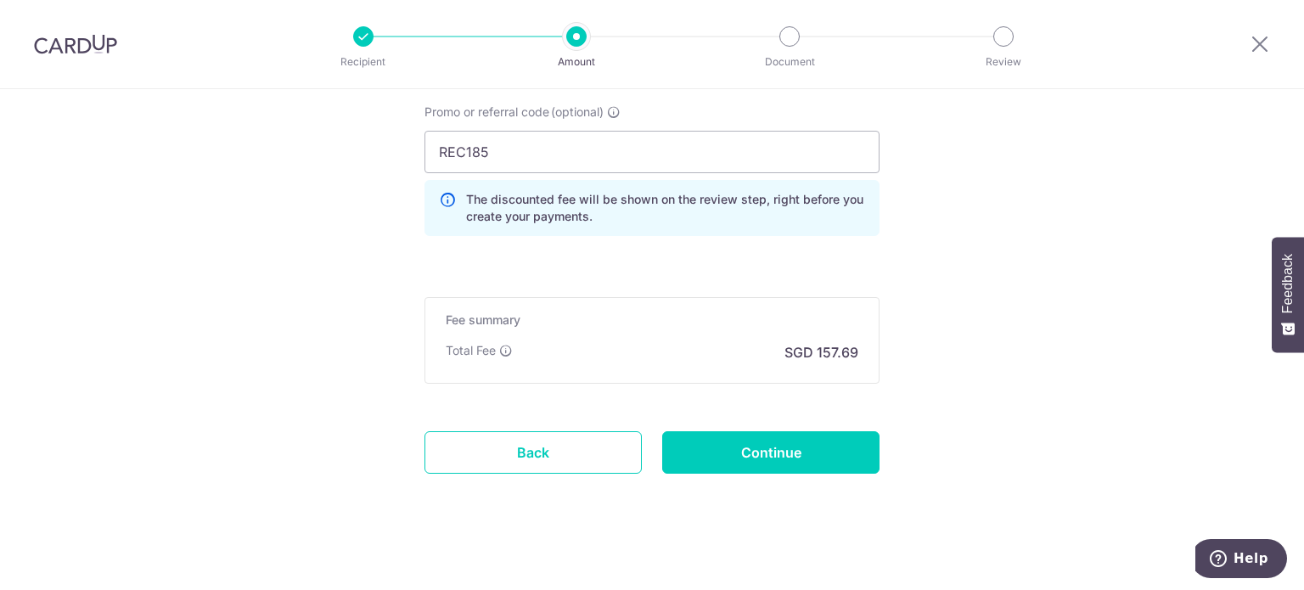
scroll to position [1247, 0]
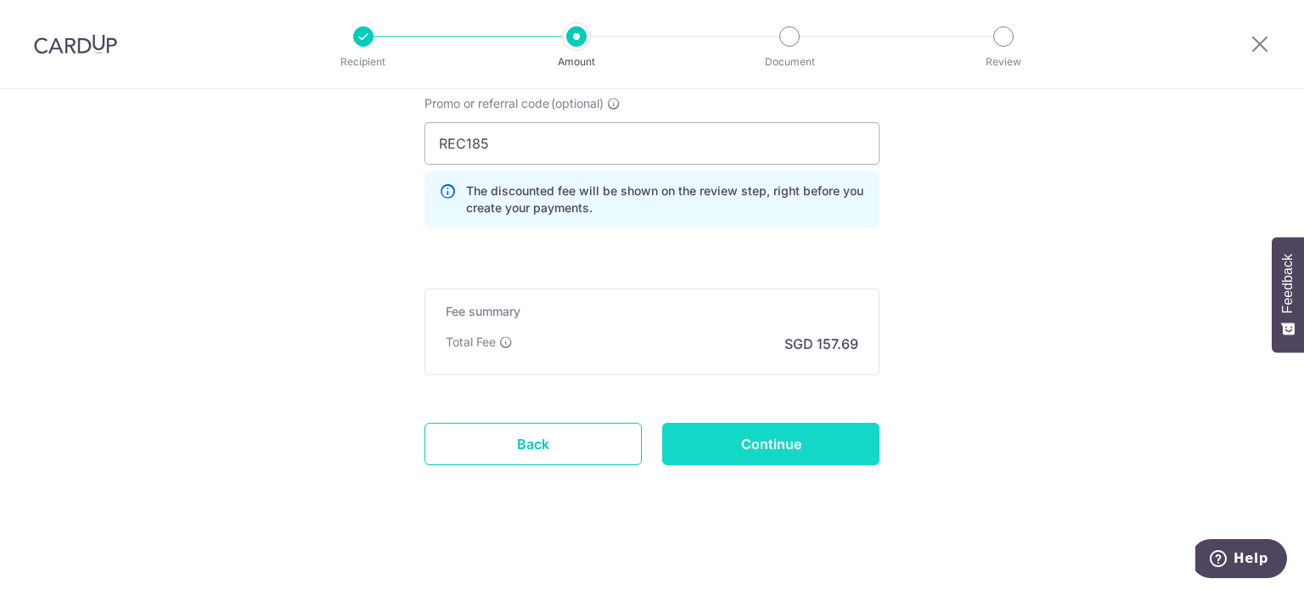
click at [800, 435] on input "Continue" at bounding box center [770, 444] width 217 height 42
type input "Create Schedule"
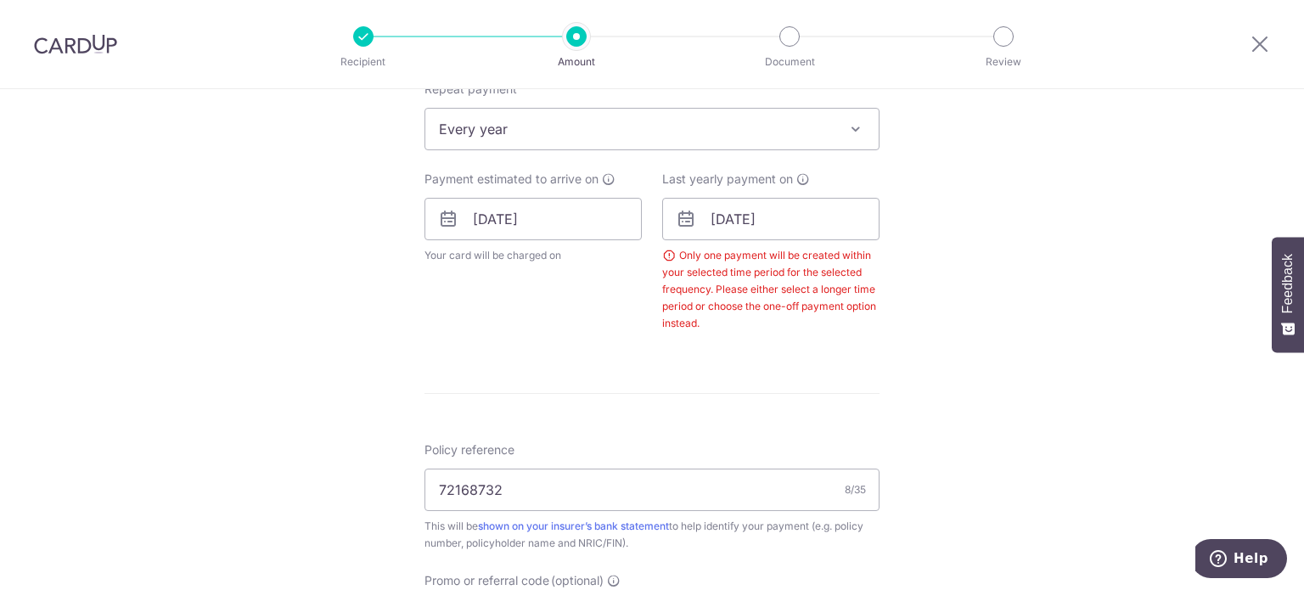
scroll to position [625, 0]
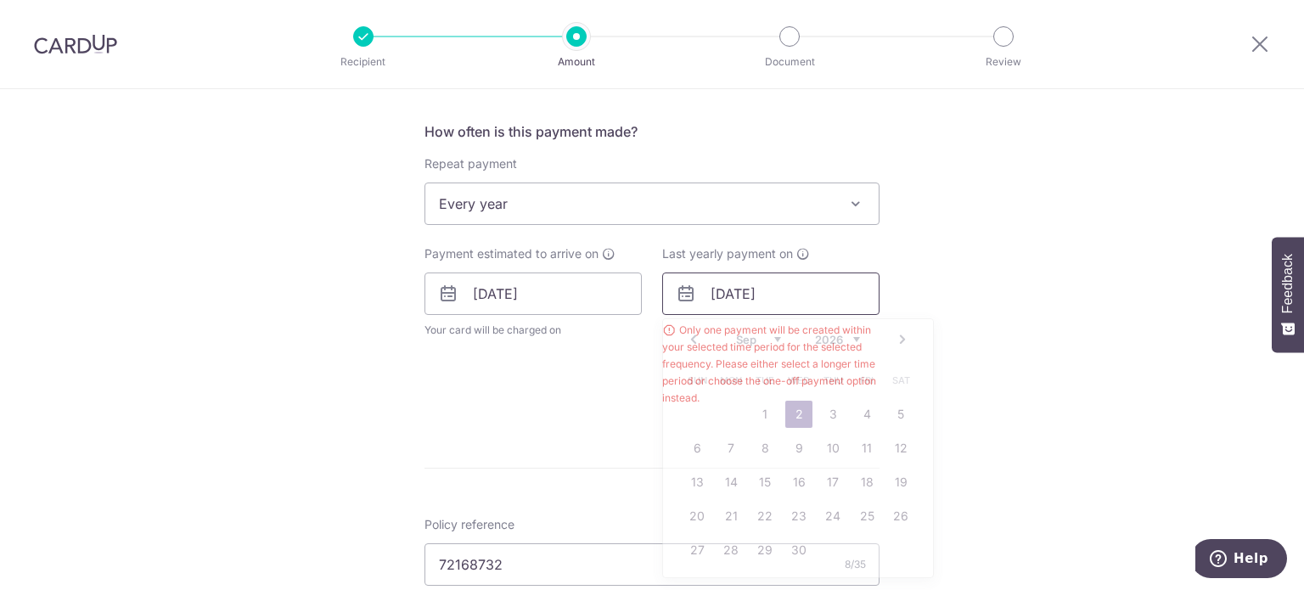
click at [771, 304] on input "[DATE]" at bounding box center [770, 294] width 217 height 42
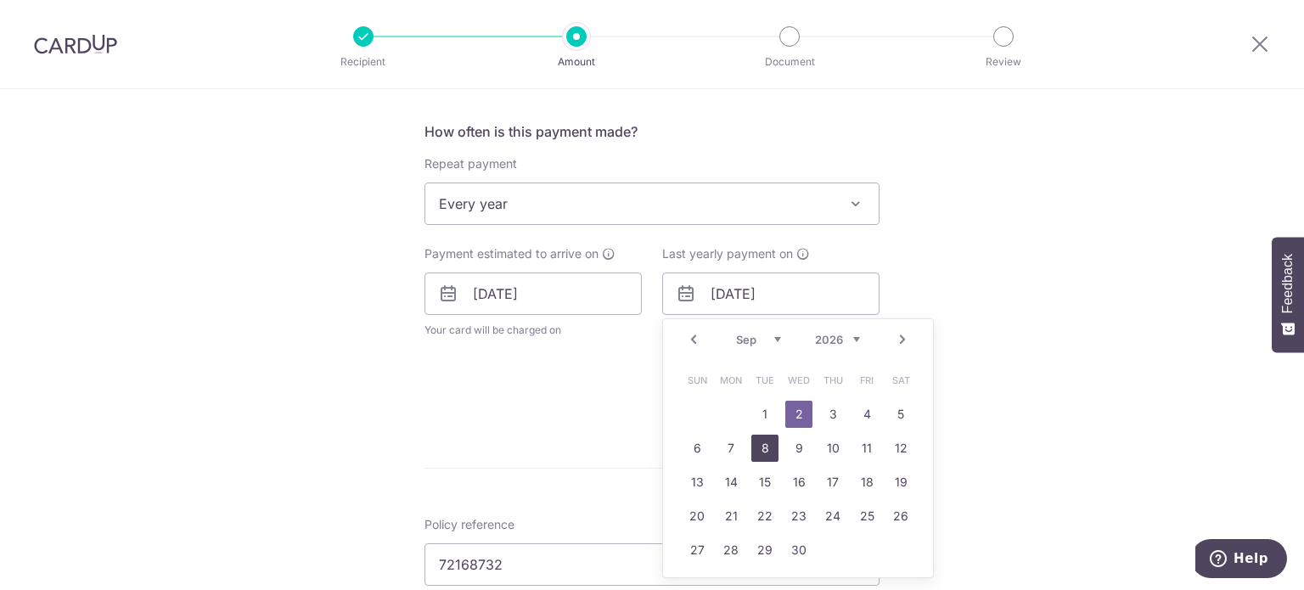
click at [758, 451] on link "8" at bounding box center [765, 448] width 27 height 27
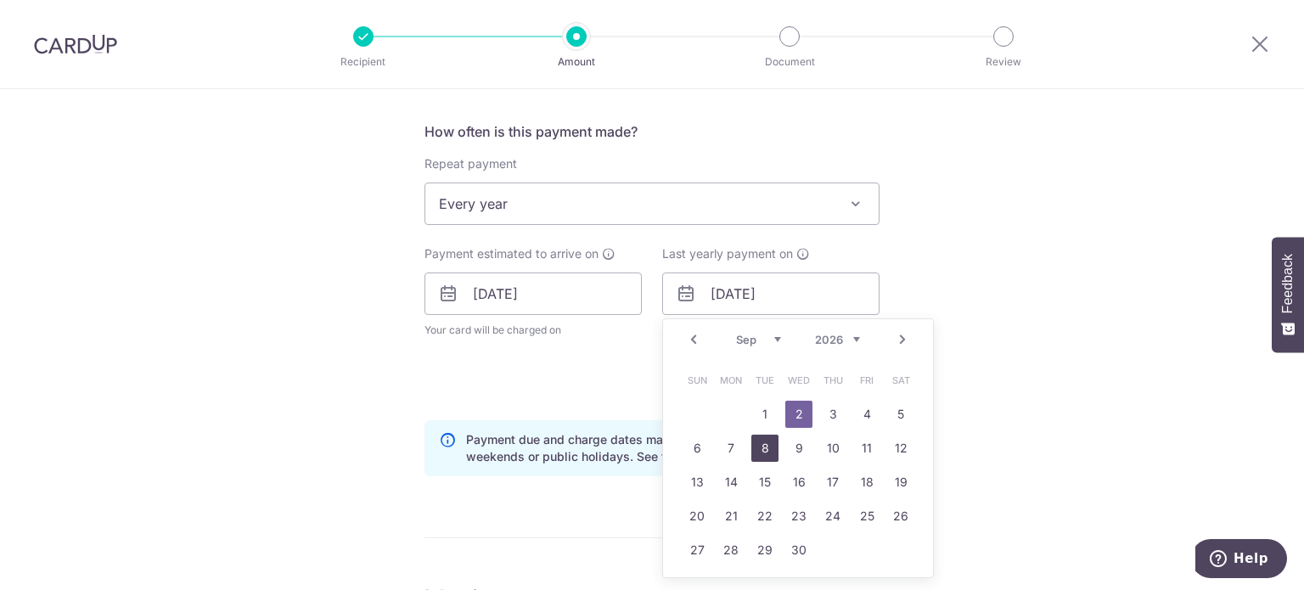
type input "[DATE]"
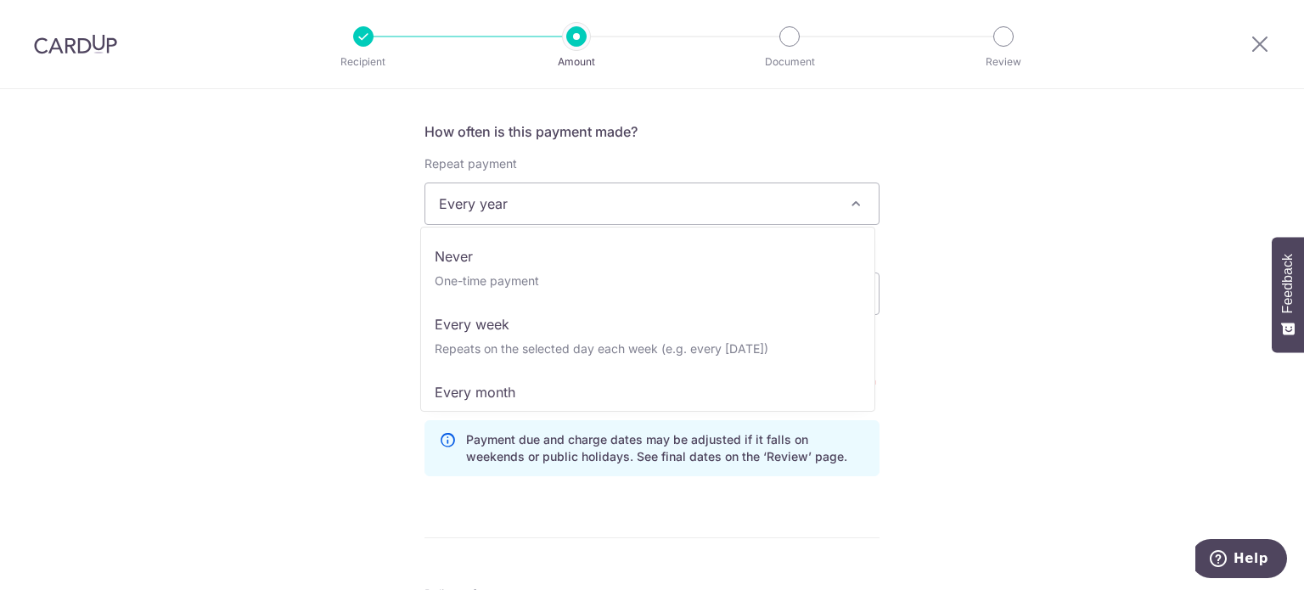
click at [826, 205] on span "Every year" at bounding box center [651, 203] width 453 height 41
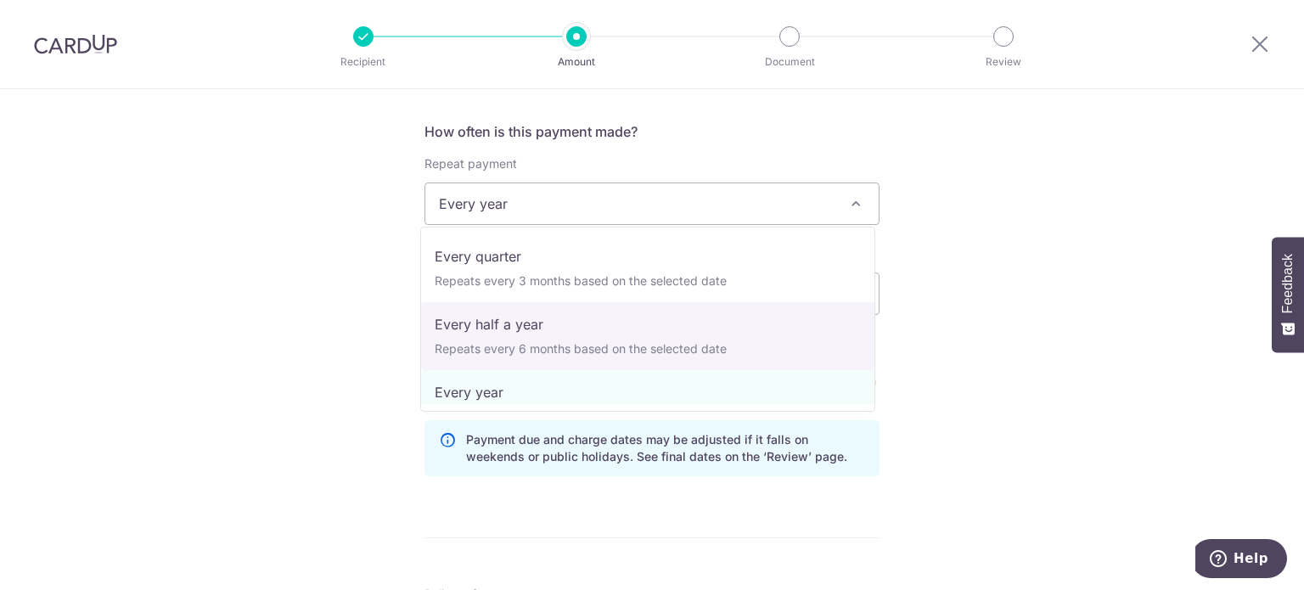
select select "5"
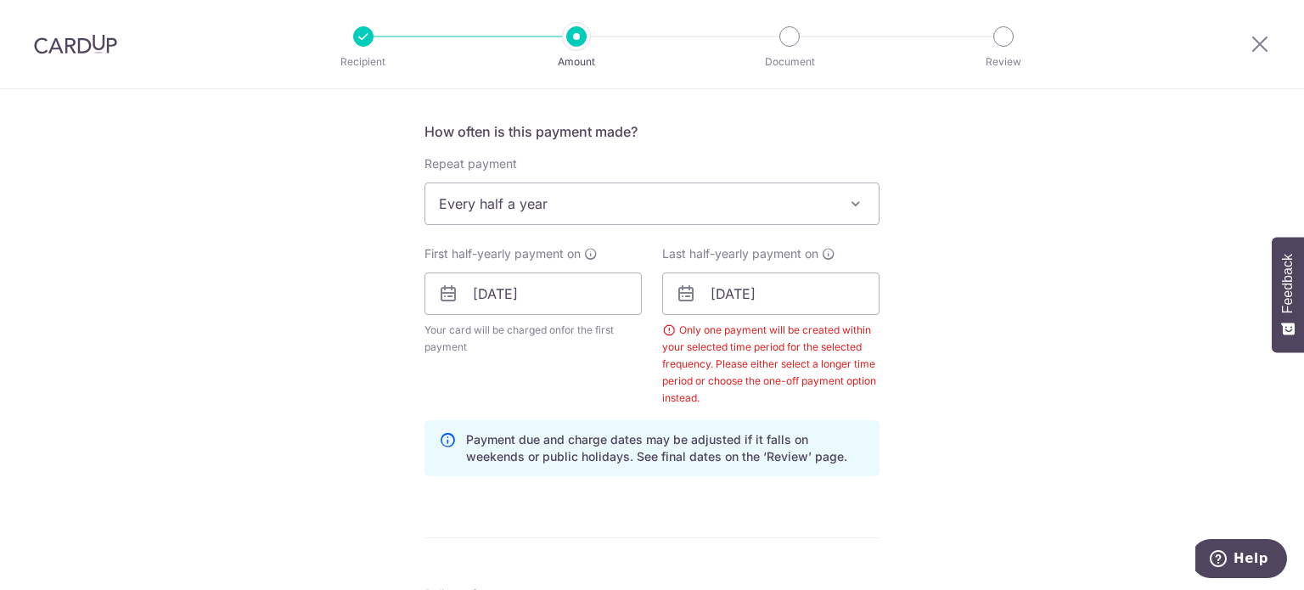
click at [917, 380] on div "Tell us more about your payment Enter payment amount SGD 6,065.00 6065.00 Selec…" at bounding box center [652, 339] width 1304 height 1750
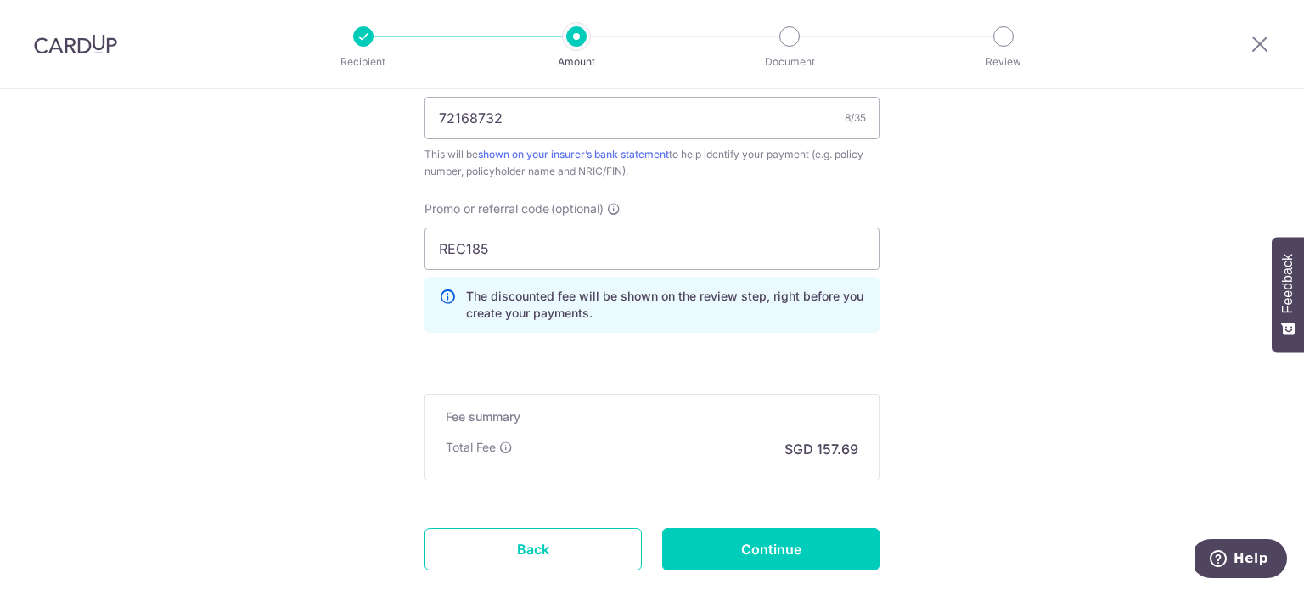
scroll to position [1247, 0]
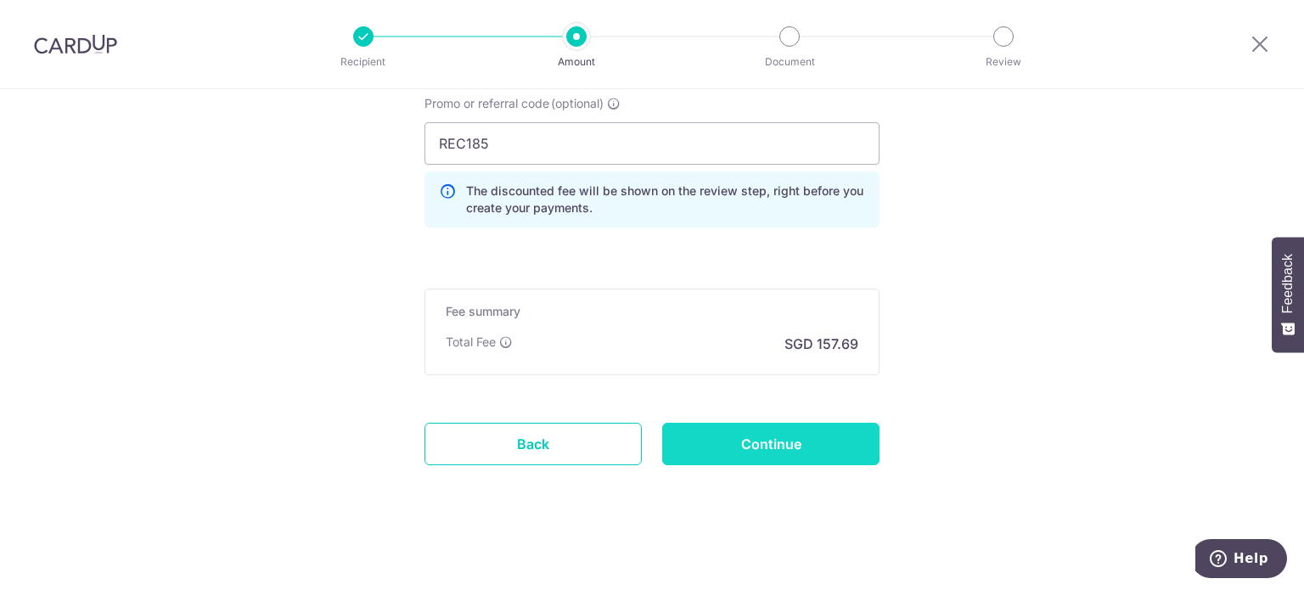
click at [849, 442] on input "Continue" at bounding box center [770, 444] width 217 height 42
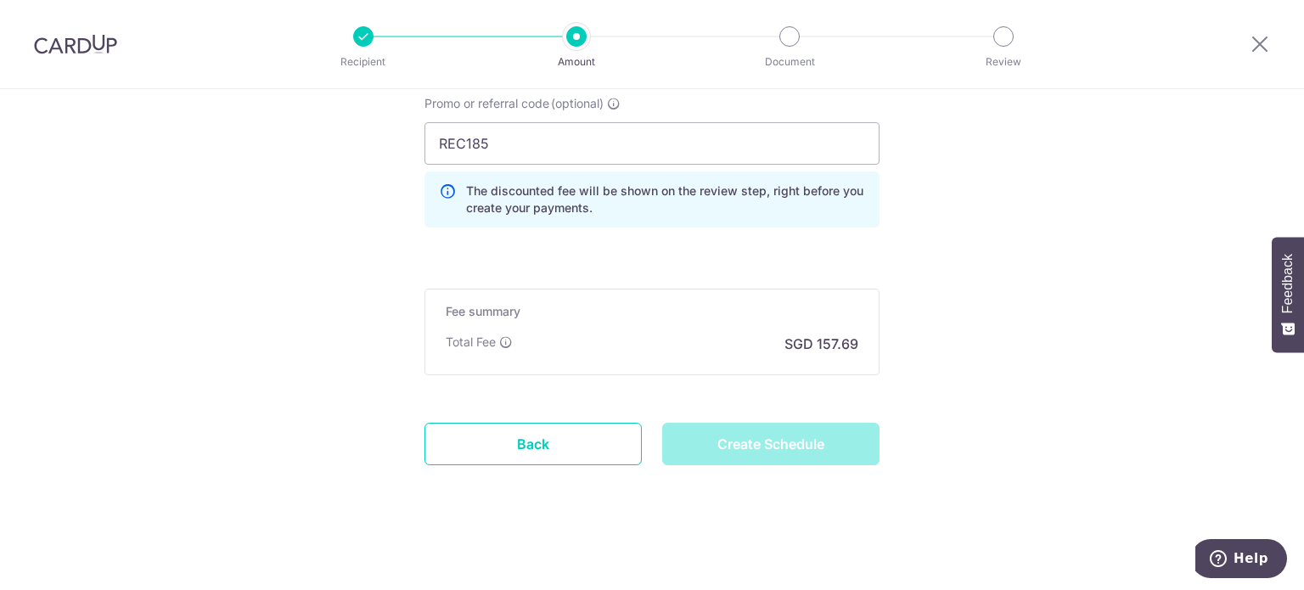
type input "Create Schedule"
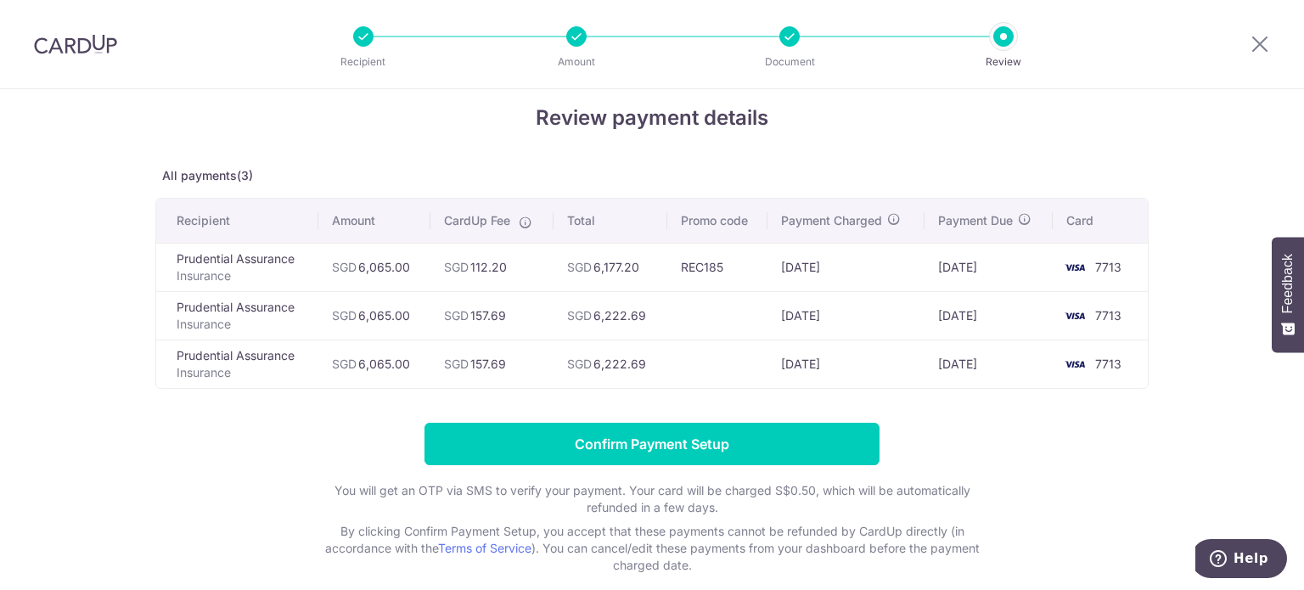
scroll to position [26, 0]
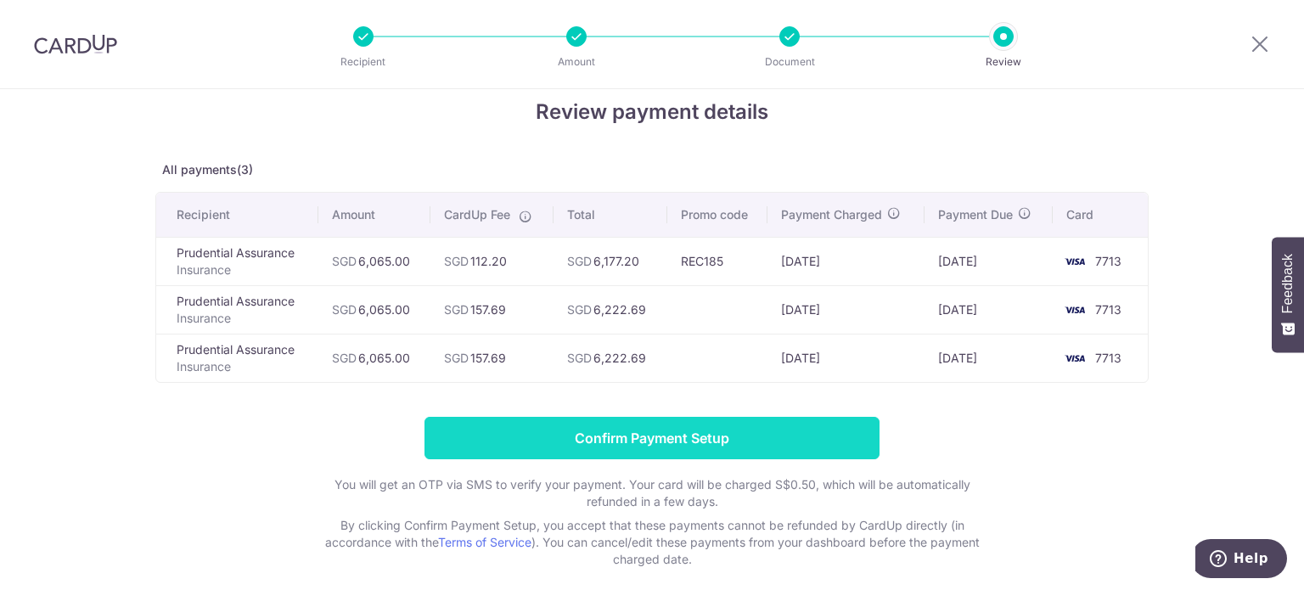
click at [791, 442] on input "Confirm Payment Setup" at bounding box center [652, 438] width 455 height 42
